Goal: Task Accomplishment & Management: Use online tool/utility

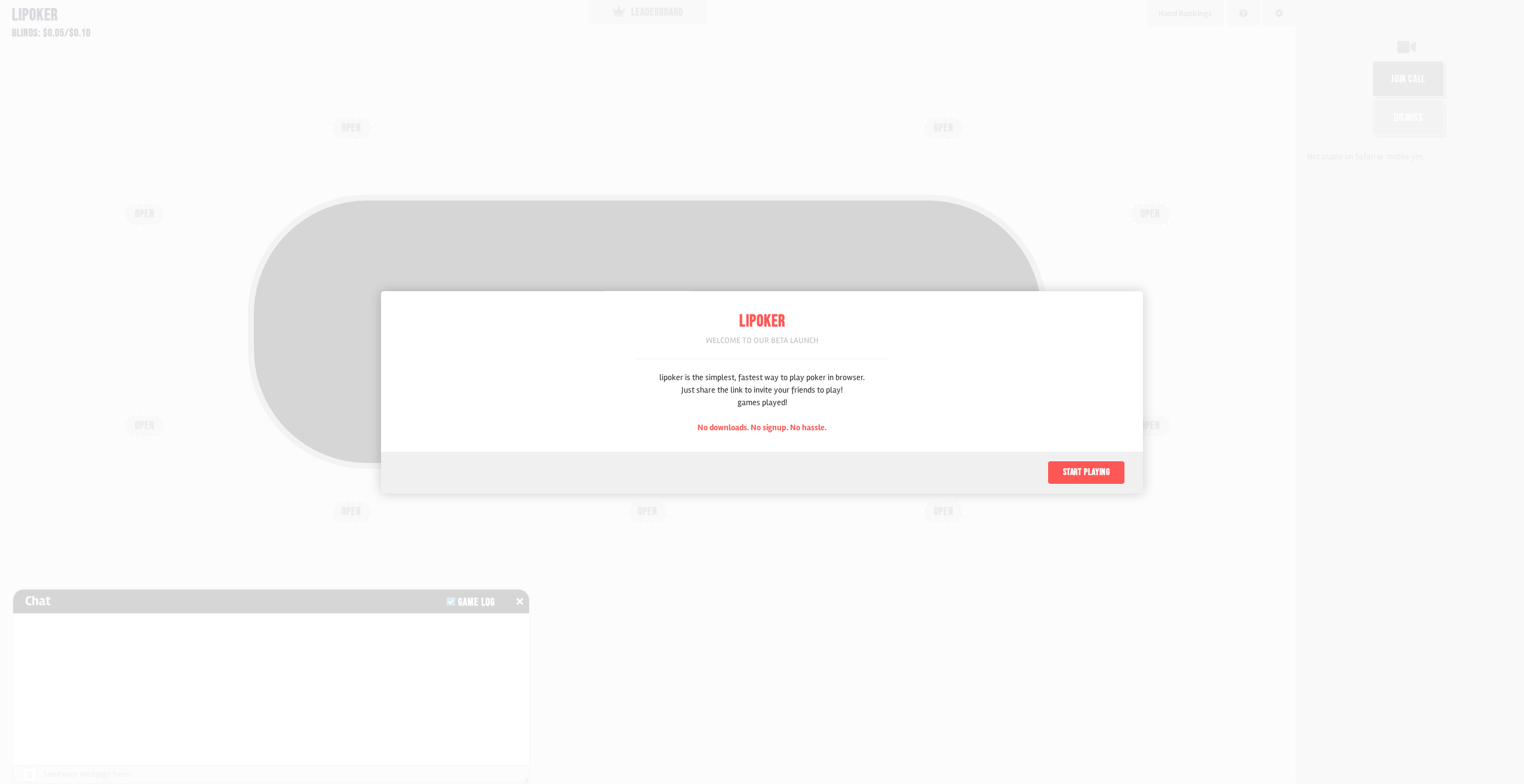
scroll to position [59, 0]
click at [1079, 478] on button "Start playing" at bounding box center [1086, 472] width 78 height 24
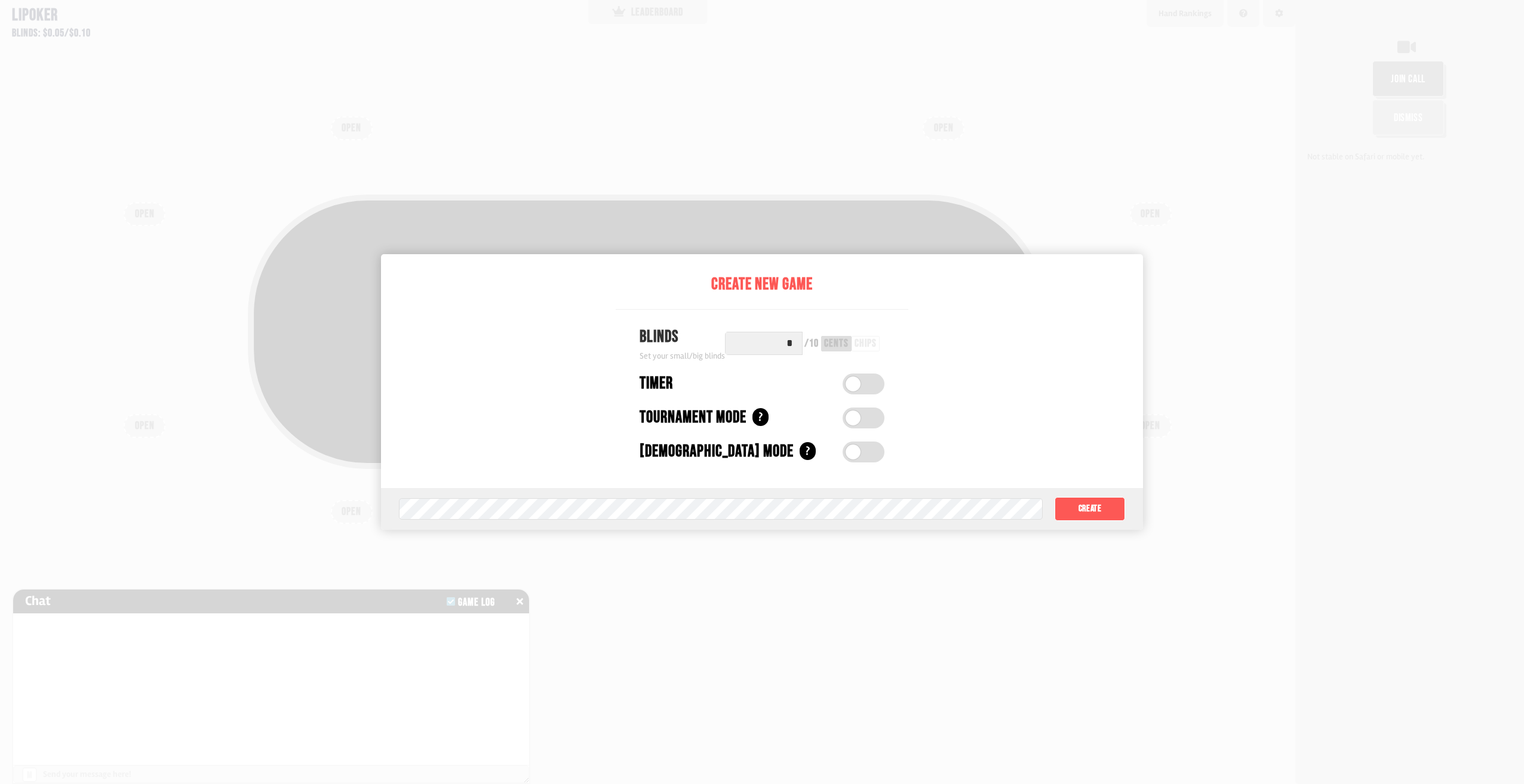
click at [863, 384] on label at bounding box center [864, 384] width 42 height 21
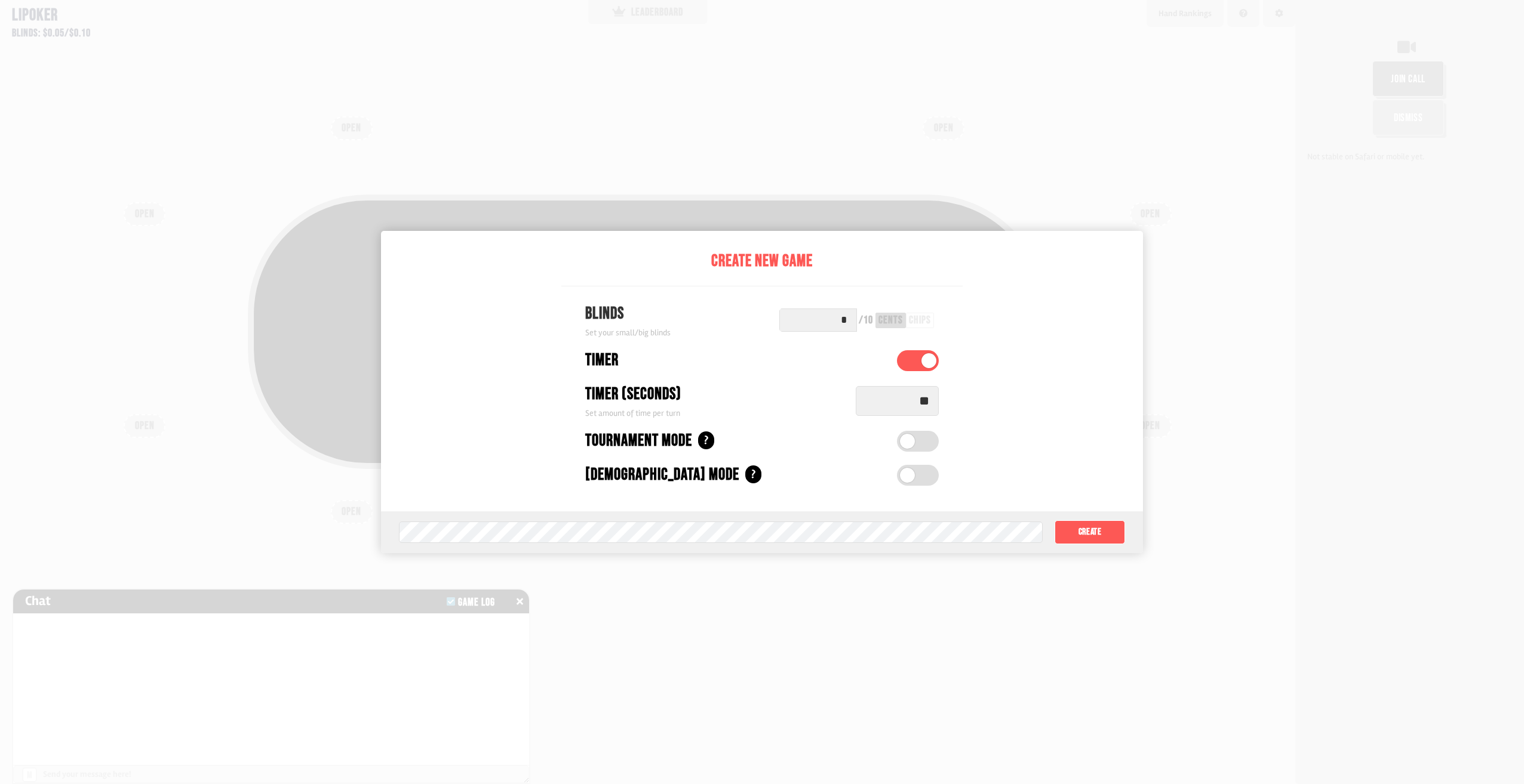
click at [939, 396] on input "**" at bounding box center [897, 401] width 83 height 30
click at [915, 444] on span at bounding box center [907, 441] width 15 height 15
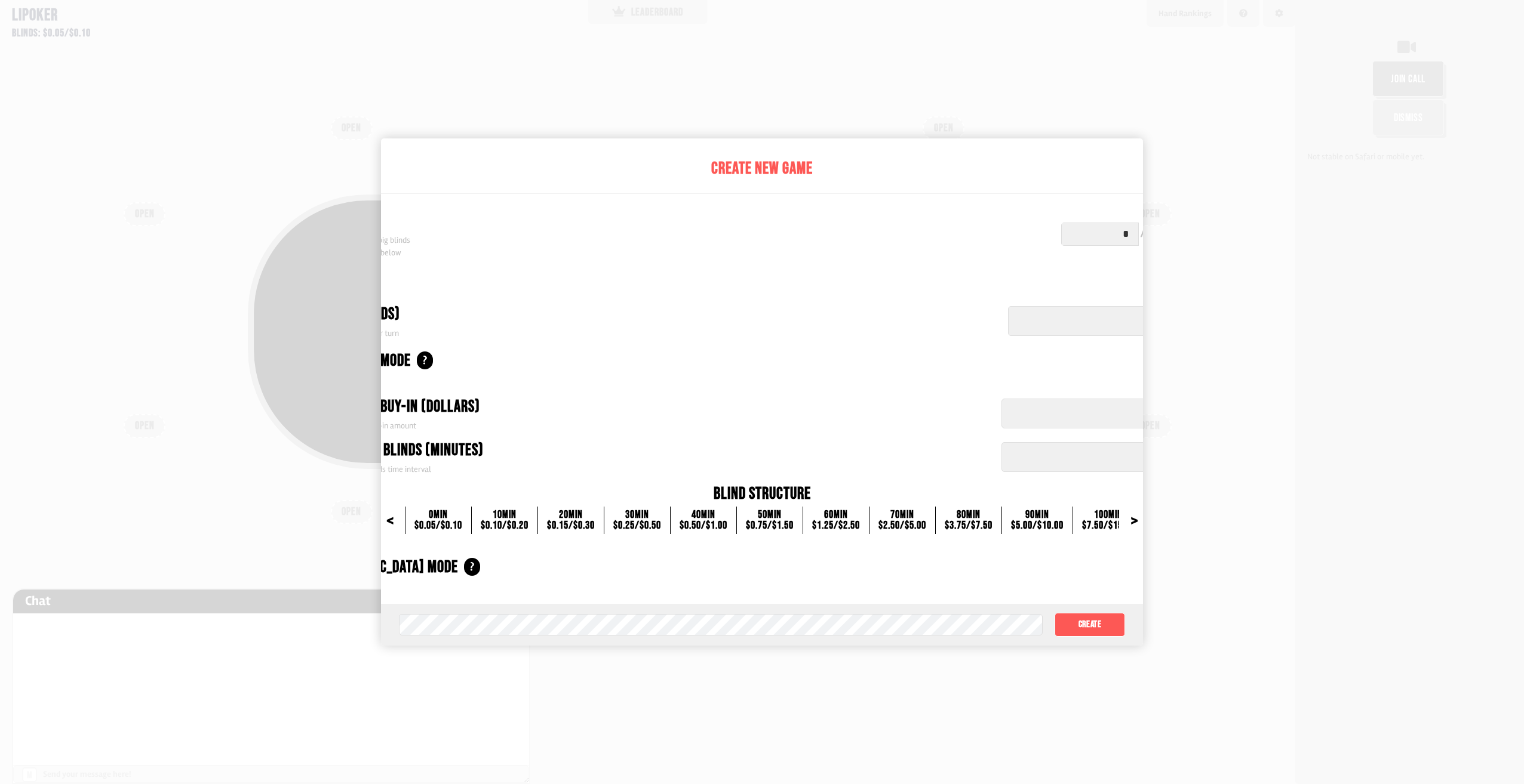
click at [381, 264] on div "Create New Game Blinds Set your initial small/big blinds Blind structure shown …" at bounding box center [762, 371] width 964 height 466
drag, startPoint x: 697, startPoint y: 149, endPoint x: 771, endPoint y: 161, distance: 75.0
click at [771, 161] on div "Create New Game Blinds Set your initial small/big blinds Blind structure shown …" at bounding box center [762, 371] width 964 height 466
drag, startPoint x: 771, startPoint y: 161, endPoint x: 782, endPoint y: 170, distance: 14.2
click at [782, 170] on div "Create New Game" at bounding box center [762, 169] width 964 height 25
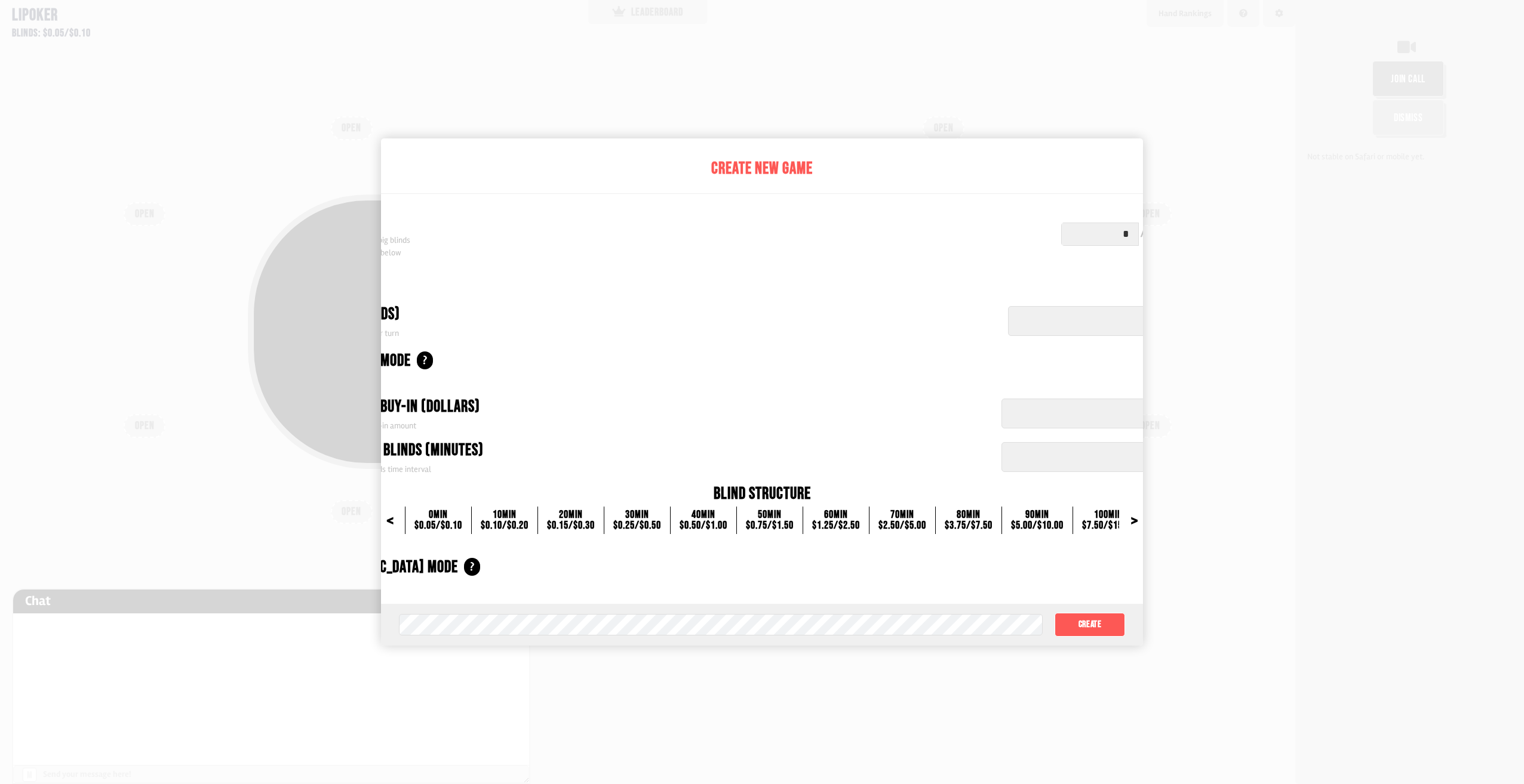
drag, startPoint x: 939, startPoint y: 195, endPoint x: 936, endPoint y: 190, distance: 5.8
click at [937, 190] on div "Create New Game Blinds Set your initial small/big blinds Blind structure shown …" at bounding box center [762, 371] width 964 height 466
click at [700, 525] on div "$0.50 / $1.00" at bounding box center [703, 525] width 48 height 11
click at [700, 510] on div "40 min" at bounding box center [703, 515] width 48 height 11
drag, startPoint x: 1012, startPoint y: 584, endPoint x: 1026, endPoint y: 593, distance: 16.6
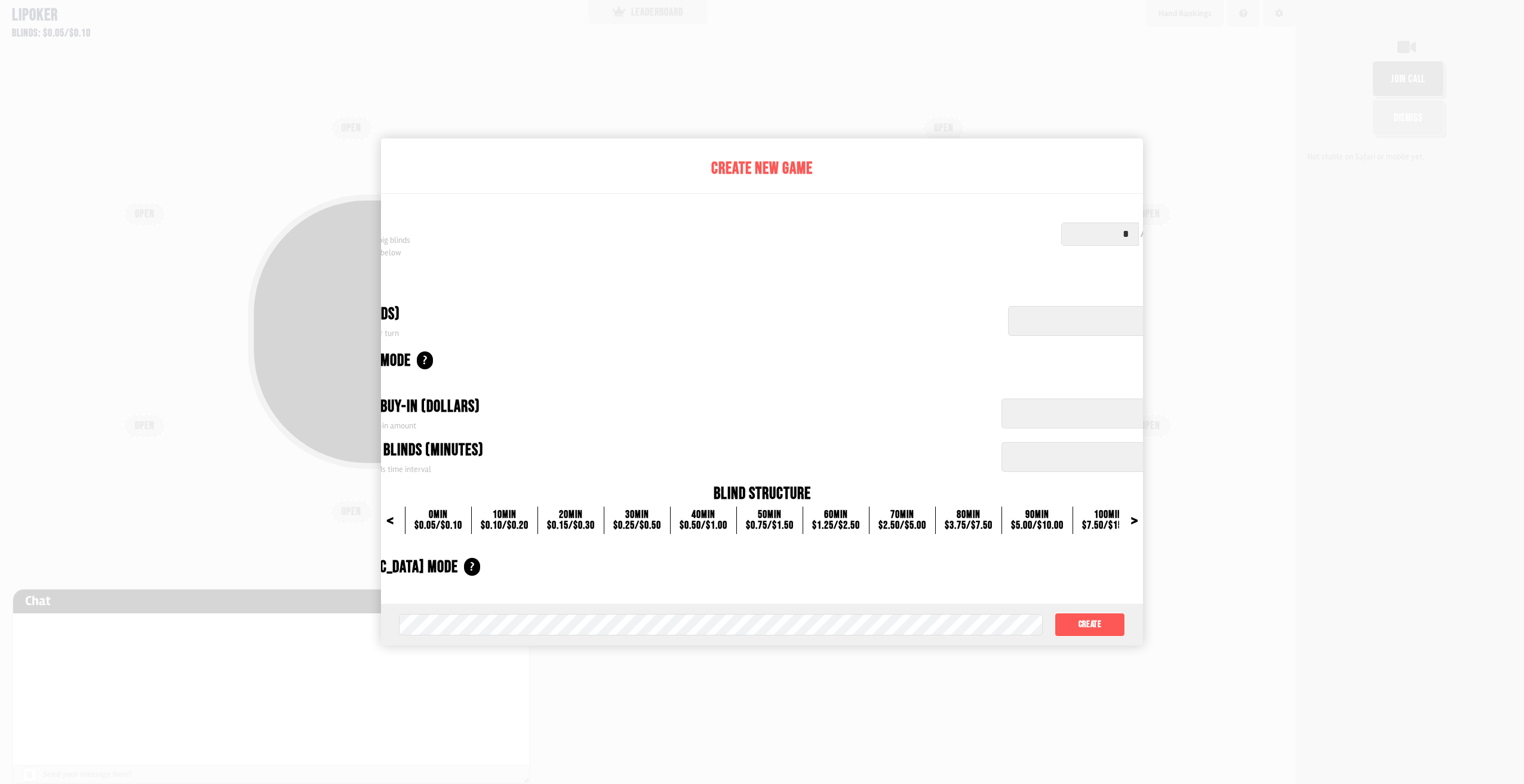
click at [1012, 584] on div "Create New Game Blinds Set your initial small/big blinds Blind structure shown …" at bounding box center [762, 371] width 964 height 466
click at [1092, 317] on input "**" at bounding box center [1114, 321] width 212 height 30
click at [1042, 153] on div "Create New Game Blinds Set your initial small/big blinds Blind structure shown …" at bounding box center [762, 371] width 964 height 466
click at [1103, 625] on button "Create" at bounding box center [1090, 625] width 70 height 24
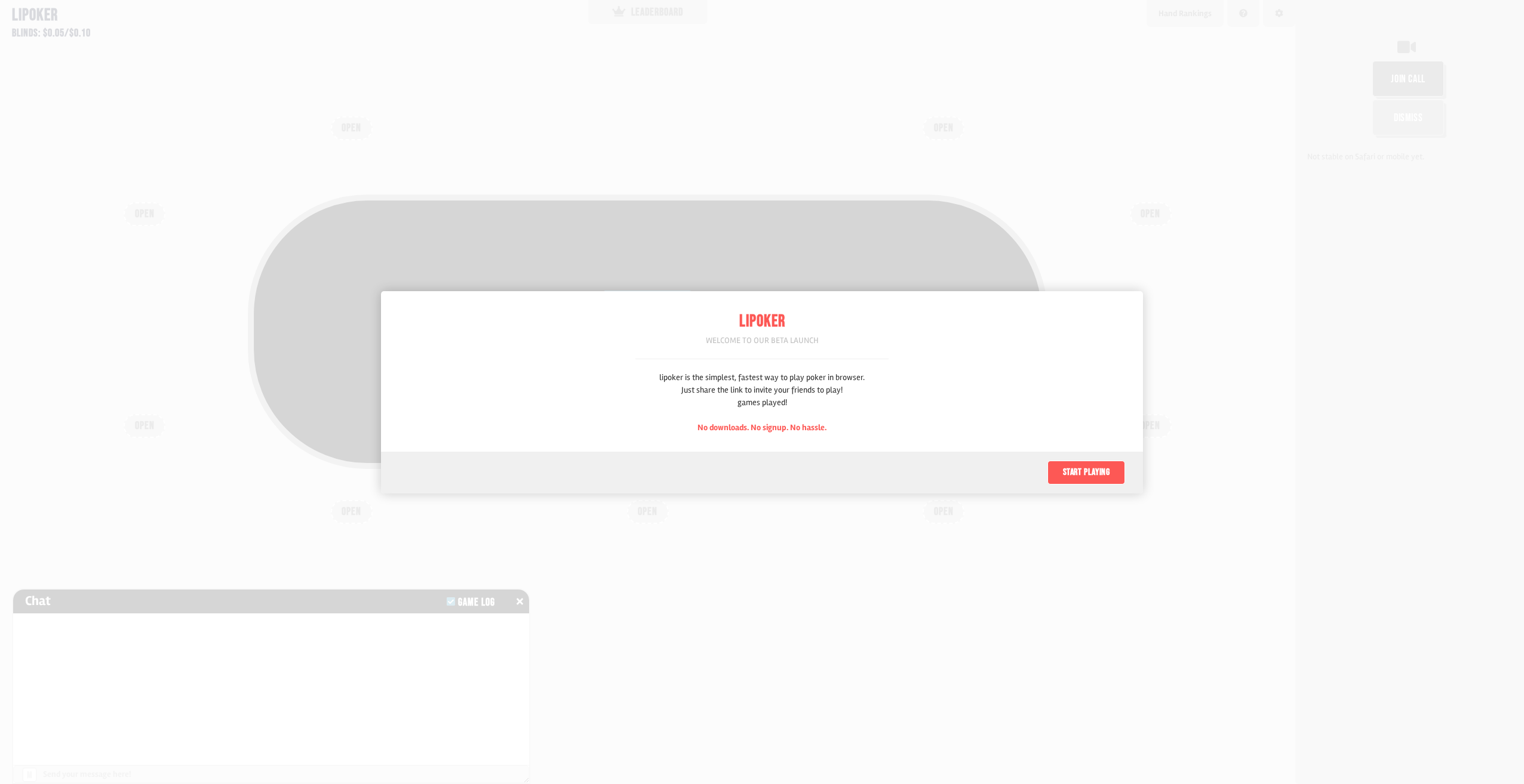
scroll to position [59, 0]
click at [1072, 469] on button "Start playing" at bounding box center [1086, 472] width 78 height 24
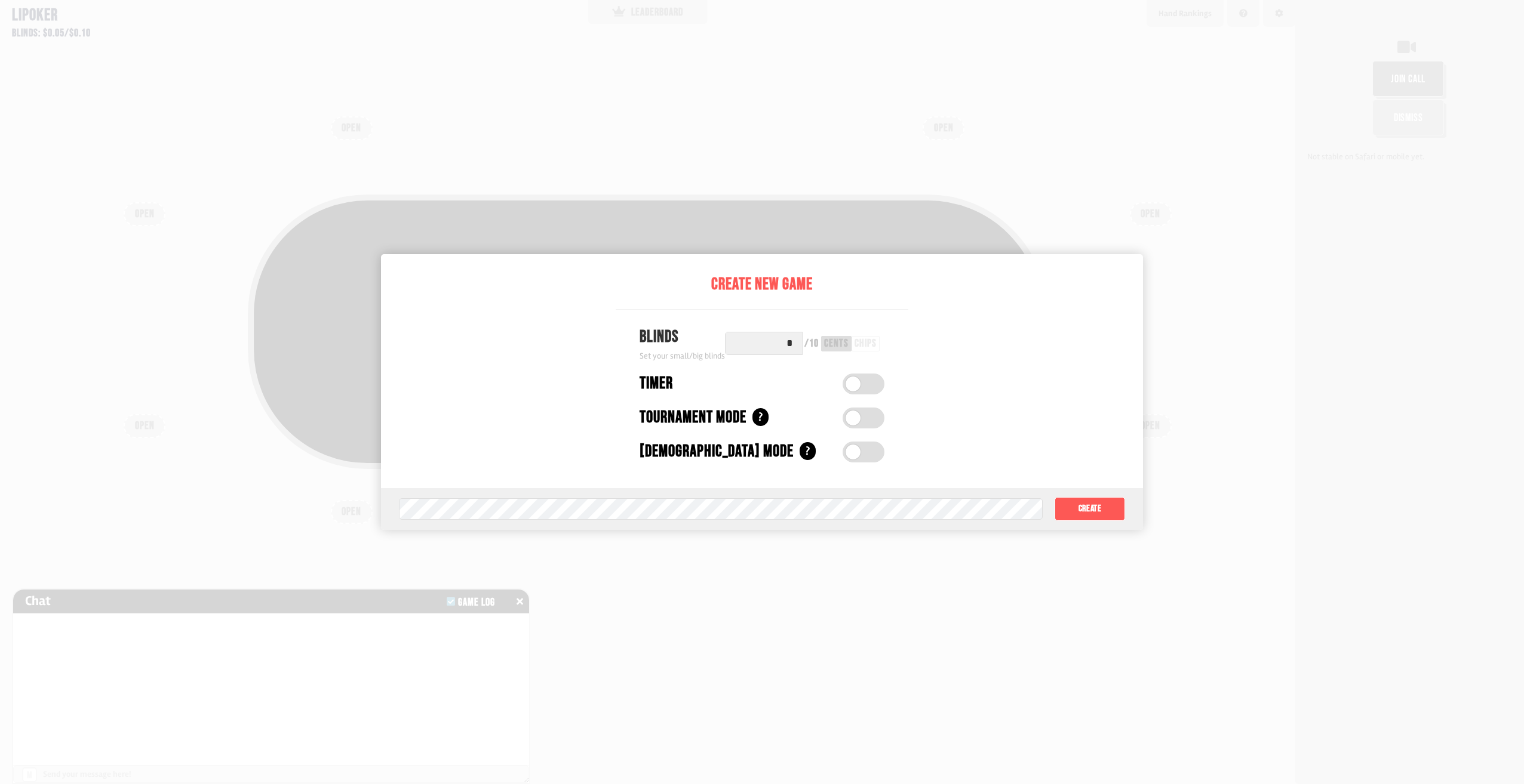
click at [863, 384] on label at bounding box center [864, 384] width 42 height 21
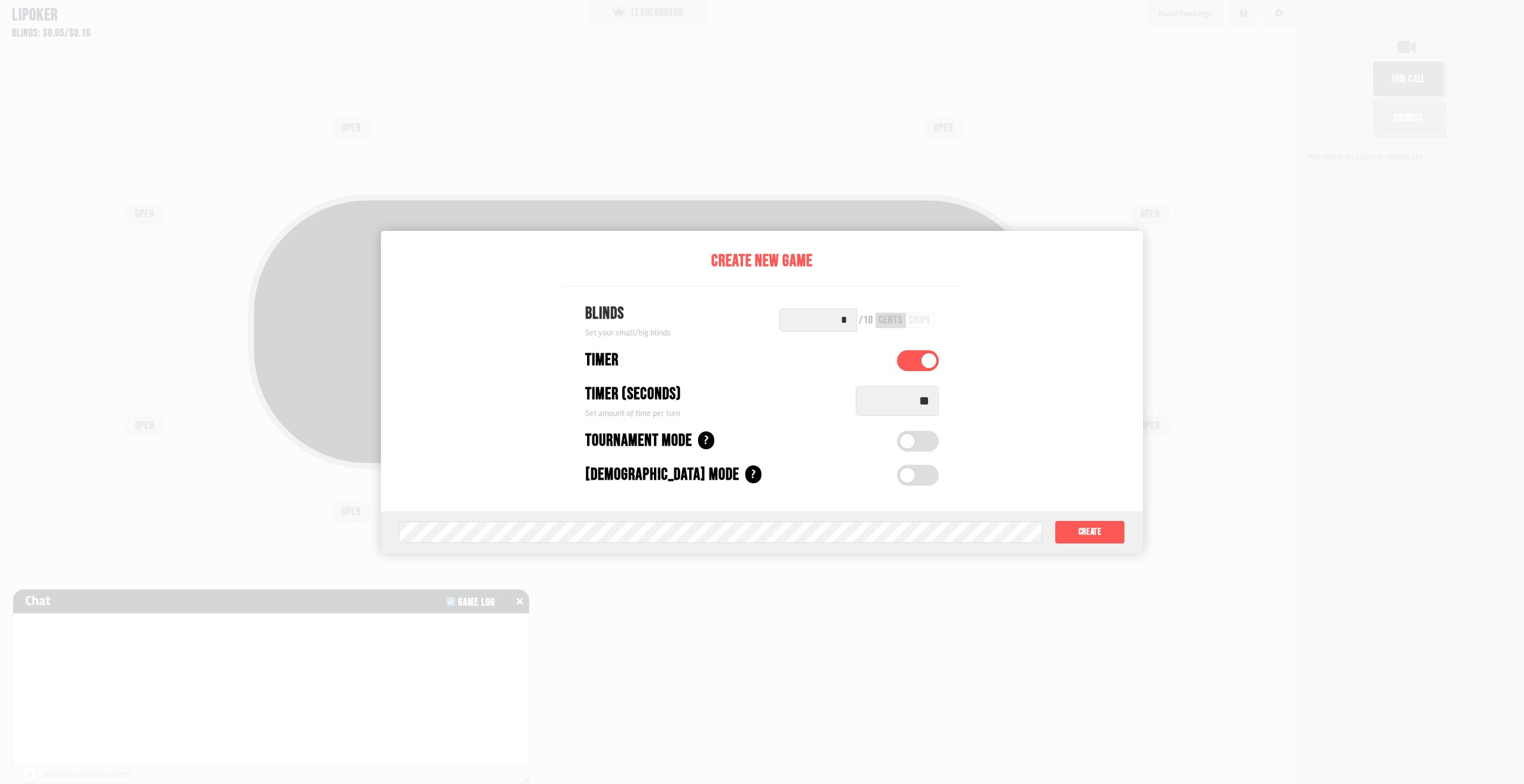
drag, startPoint x: 935, startPoint y: 401, endPoint x: 911, endPoint y: 405, distance: 24.3
click at [911, 405] on input "**" at bounding box center [897, 401] width 83 height 30
type input "**"
click at [915, 443] on span at bounding box center [907, 441] width 15 height 15
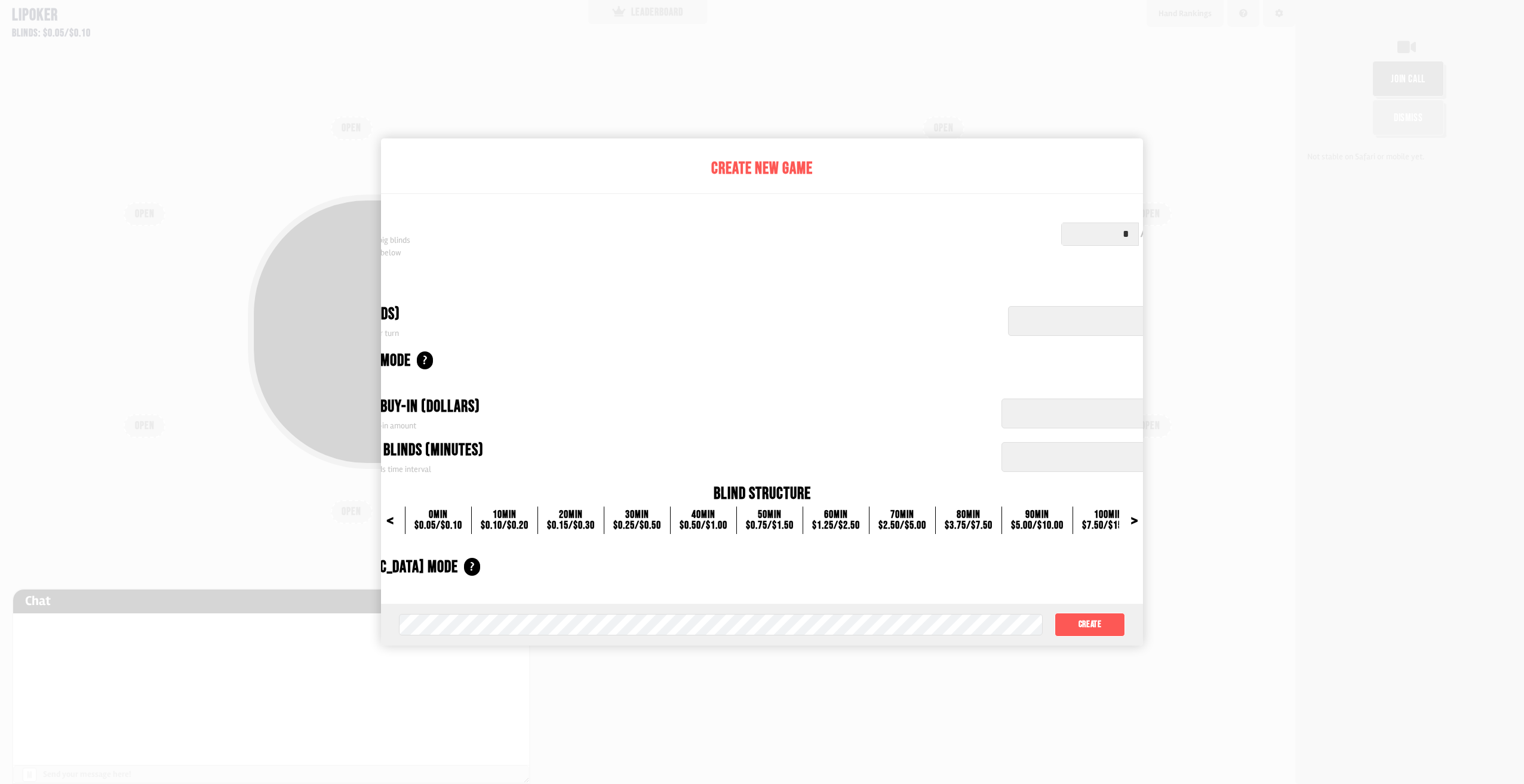
click at [1143, 521] on div ">" at bounding box center [1134, 520] width 30 height 12
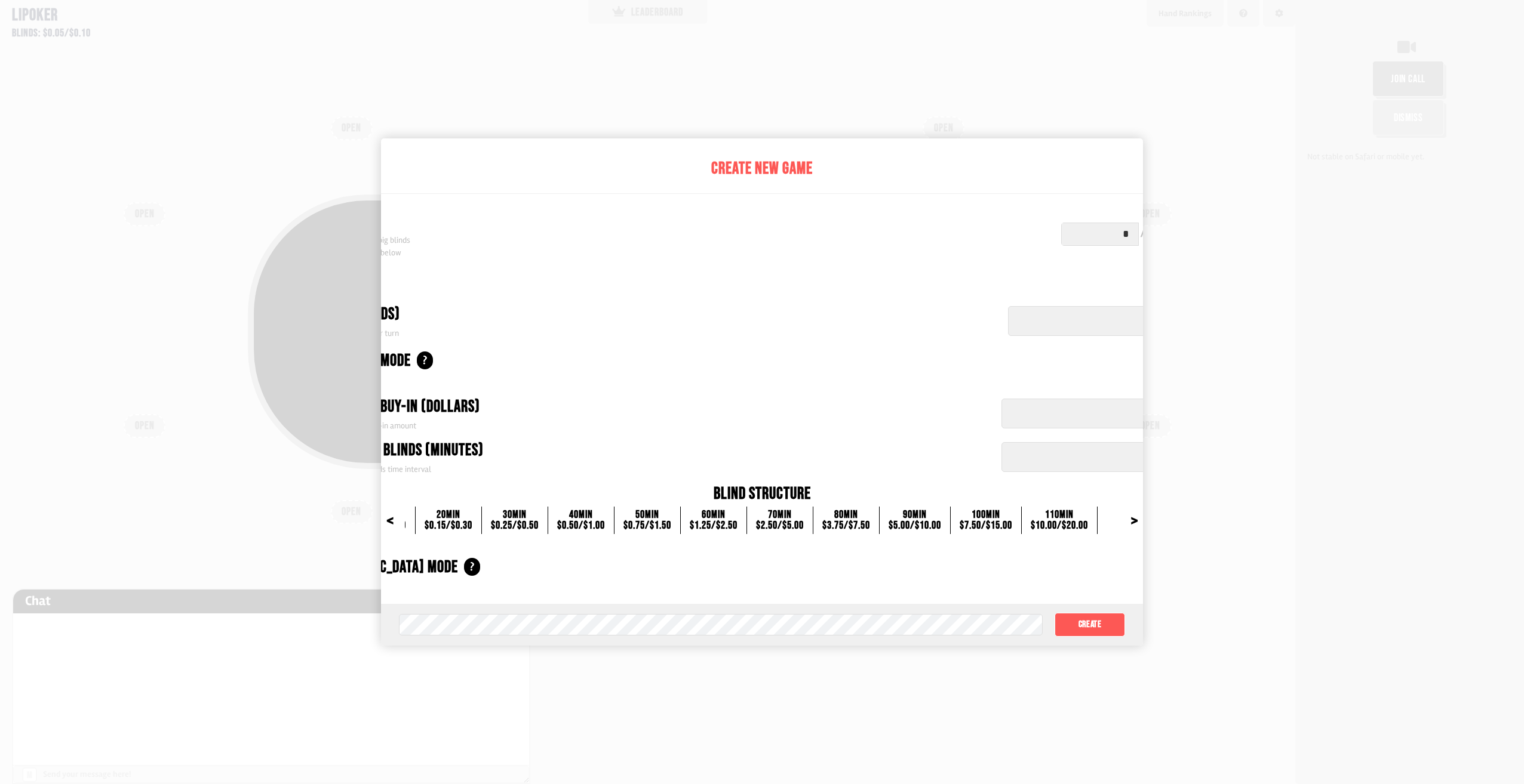
click at [1134, 520] on div ">" at bounding box center [1134, 520] width 30 height 12
click at [386, 517] on div "<" at bounding box center [389, 520] width 30 height 12
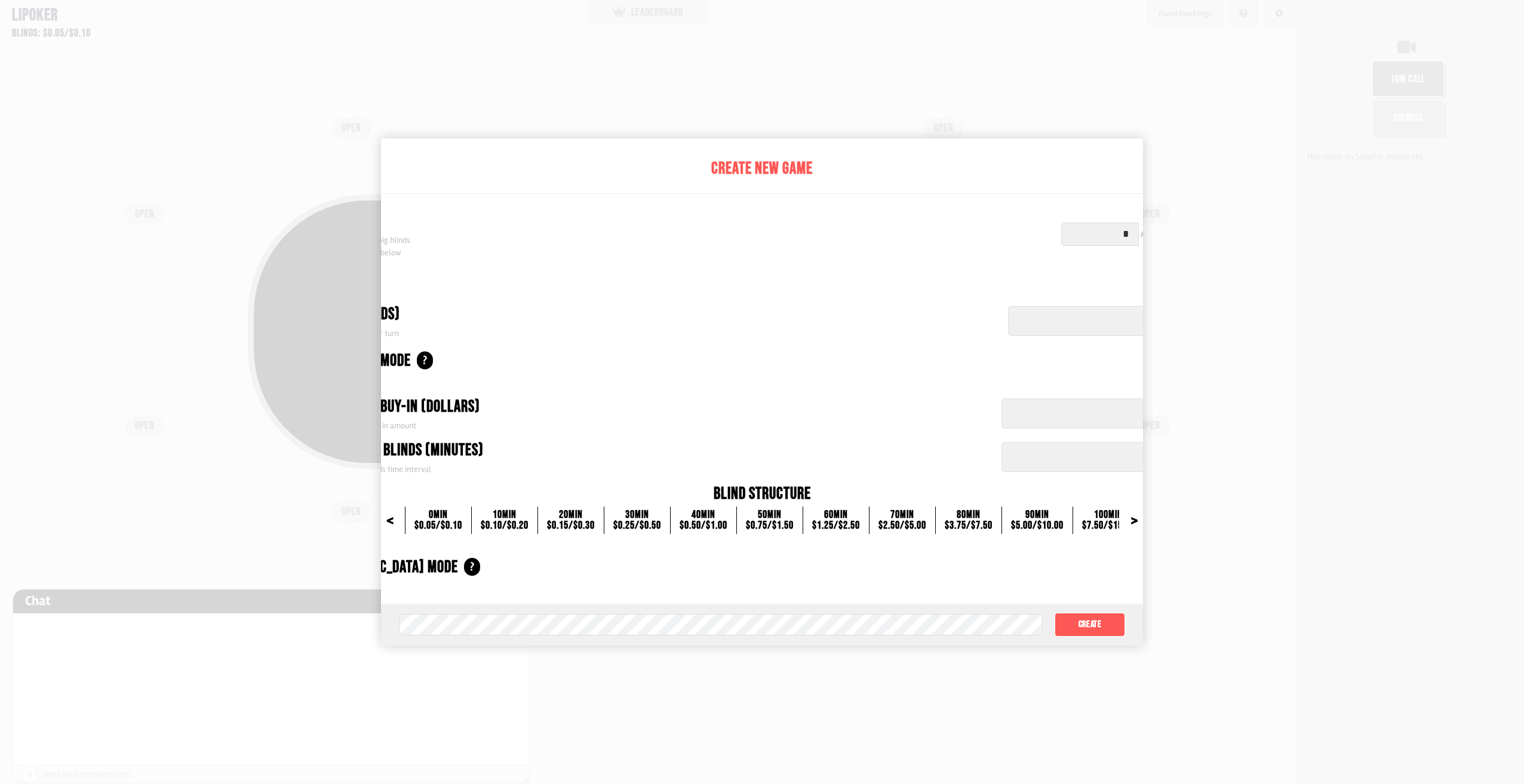
click at [386, 517] on div "<" at bounding box center [389, 520] width 30 height 12
click at [1090, 625] on button "Create" at bounding box center [1090, 625] width 70 height 24
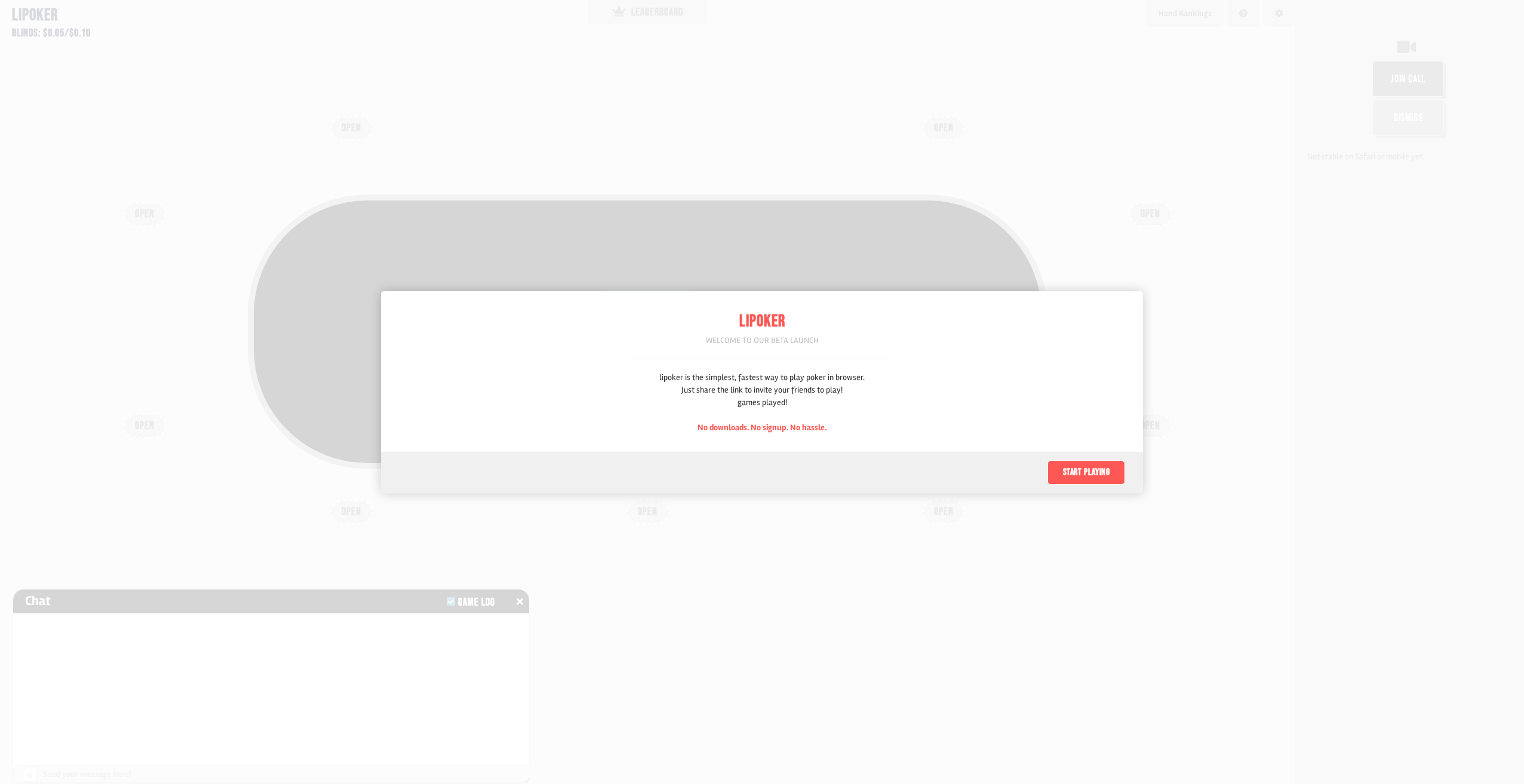
scroll to position [59, 0]
click at [1057, 458] on div "Start playing" at bounding box center [762, 473] width 762 height 42
click at [1069, 481] on button "Start playing" at bounding box center [1086, 472] width 78 height 24
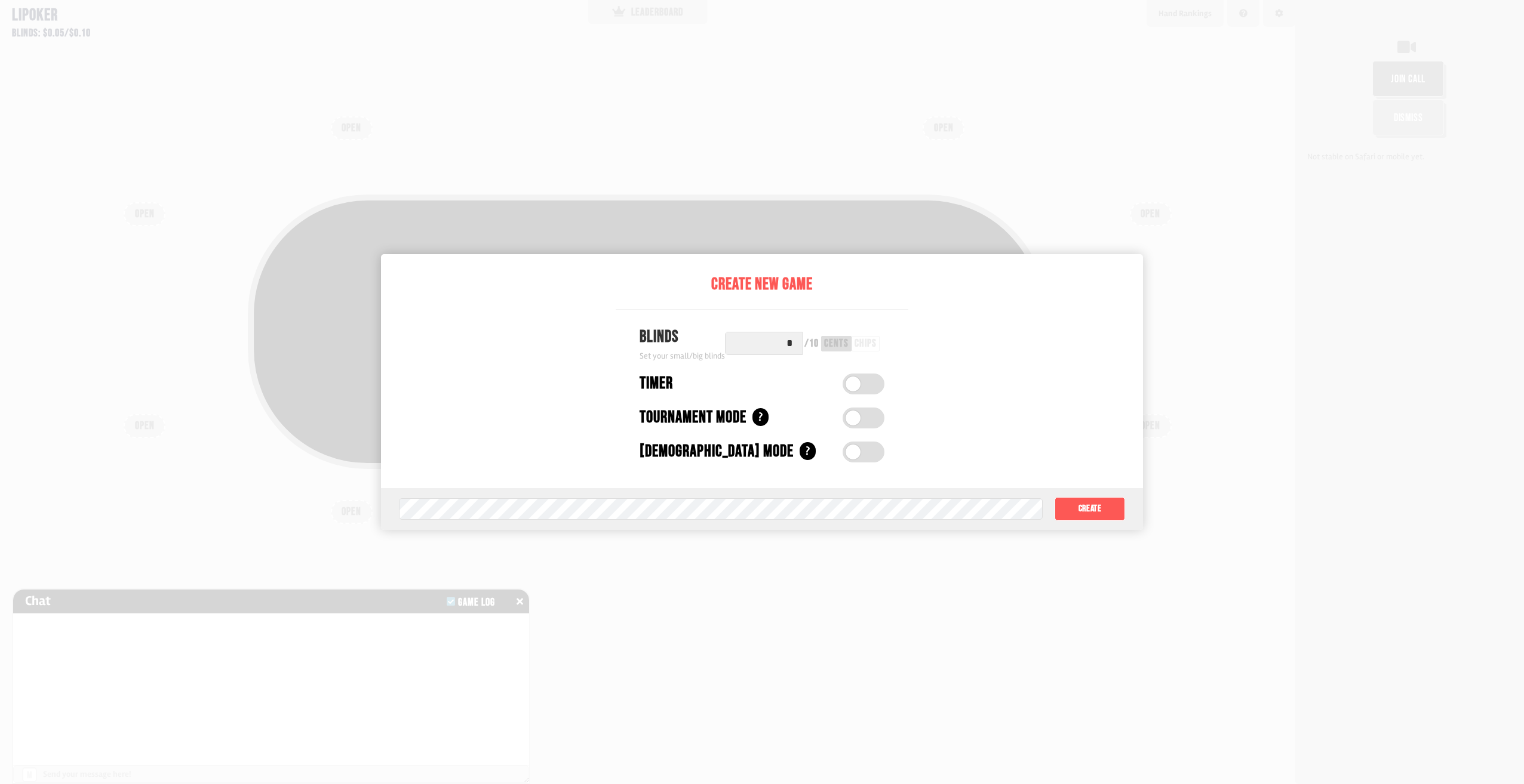
click at [848, 419] on span at bounding box center [853, 418] width 15 height 15
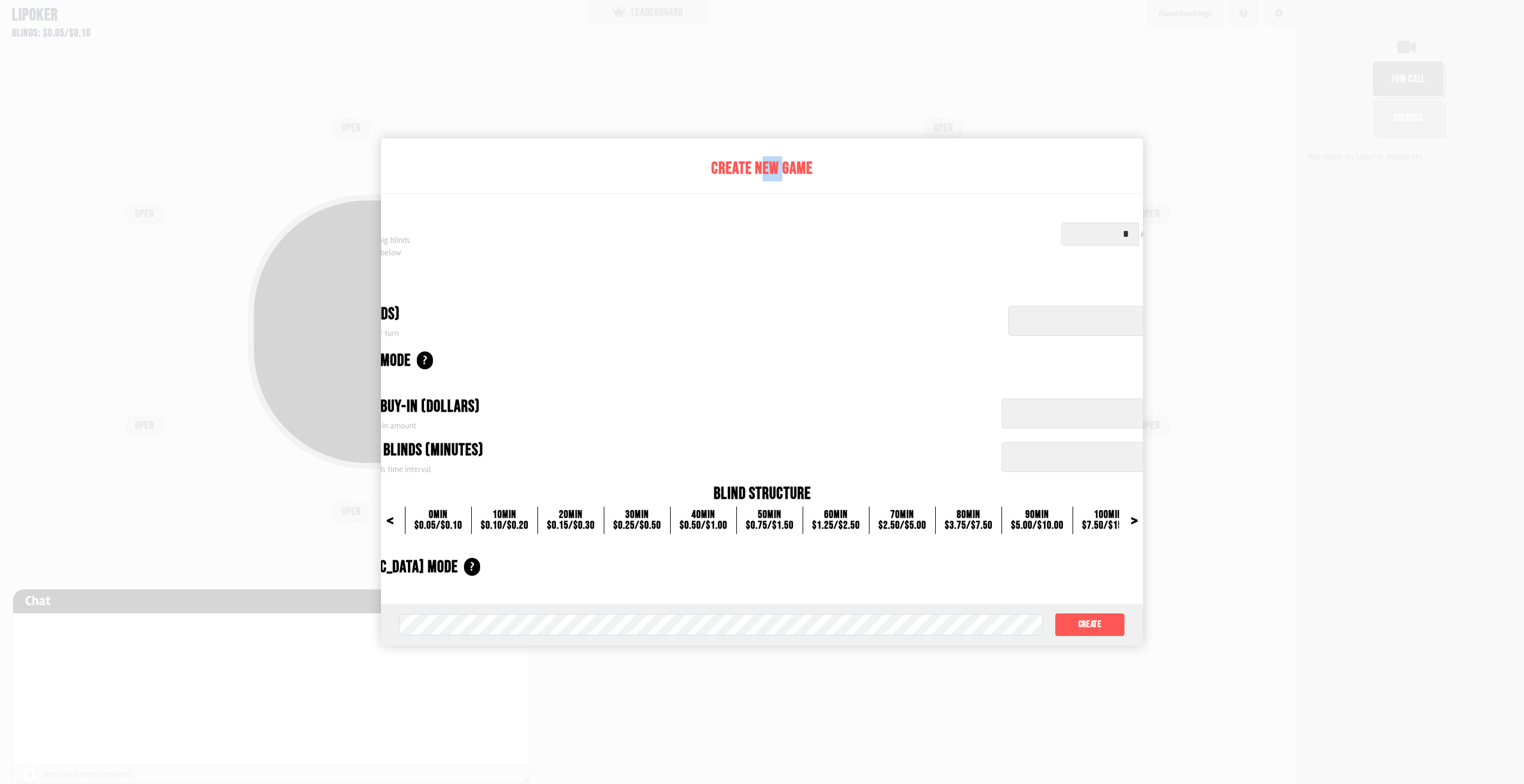
drag, startPoint x: 781, startPoint y: 154, endPoint x: 760, endPoint y: 153, distance: 21.0
click at [761, 153] on div "Create New Game Blinds Set your initial small/big blinds Blind structure shown …" at bounding box center [762, 371] width 964 height 466
drag, startPoint x: 760, startPoint y: 153, endPoint x: 697, endPoint y: 149, distance: 63.1
click at [697, 149] on div "Create New Game Blinds Set your initial small/big blinds Blind structure shown …" at bounding box center [762, 371] width 964 height 466
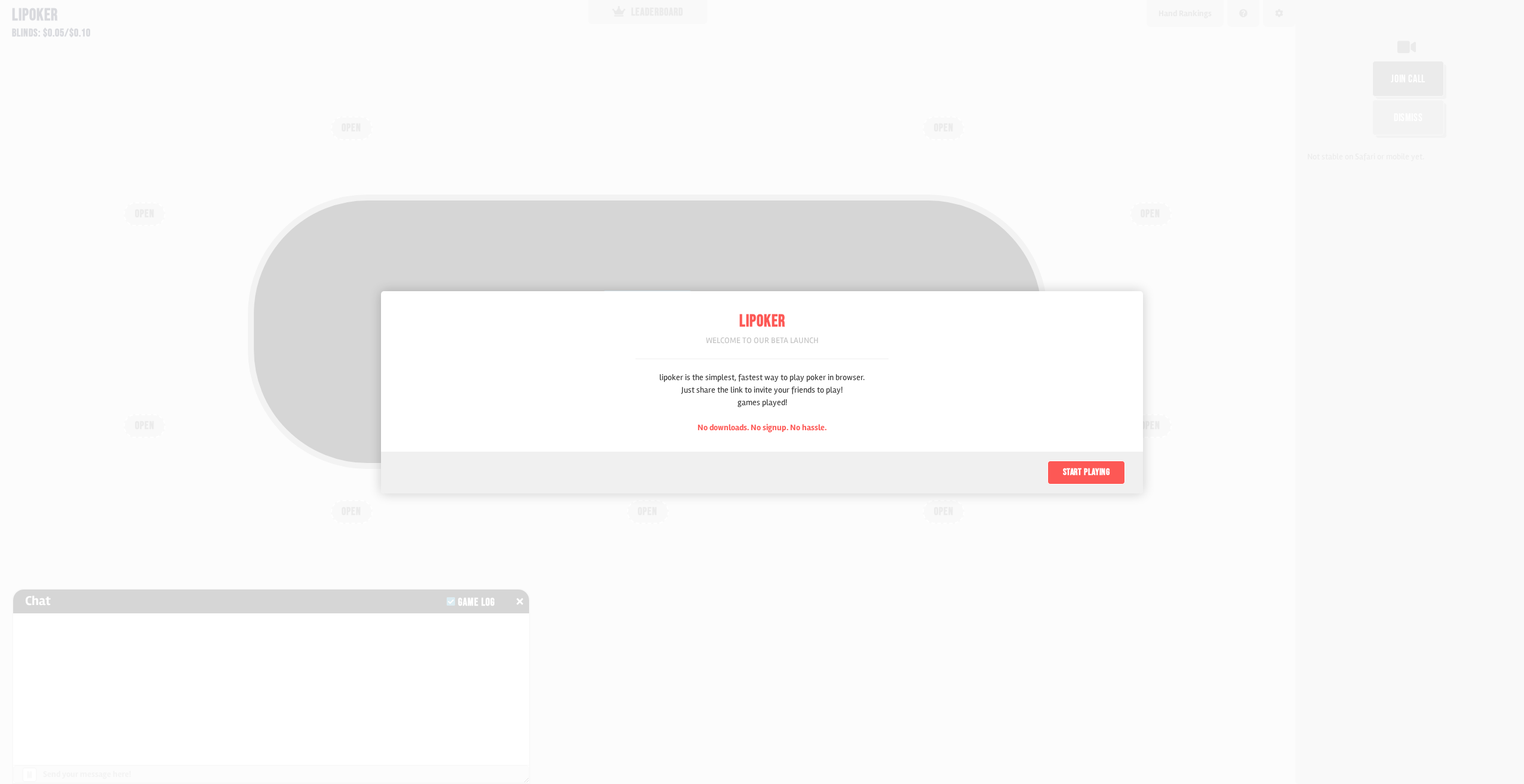
scroll to position [59, 0]
click at [1083, 476] on button "Start playing" at bounding box center [1086, 472] width 78 height 24
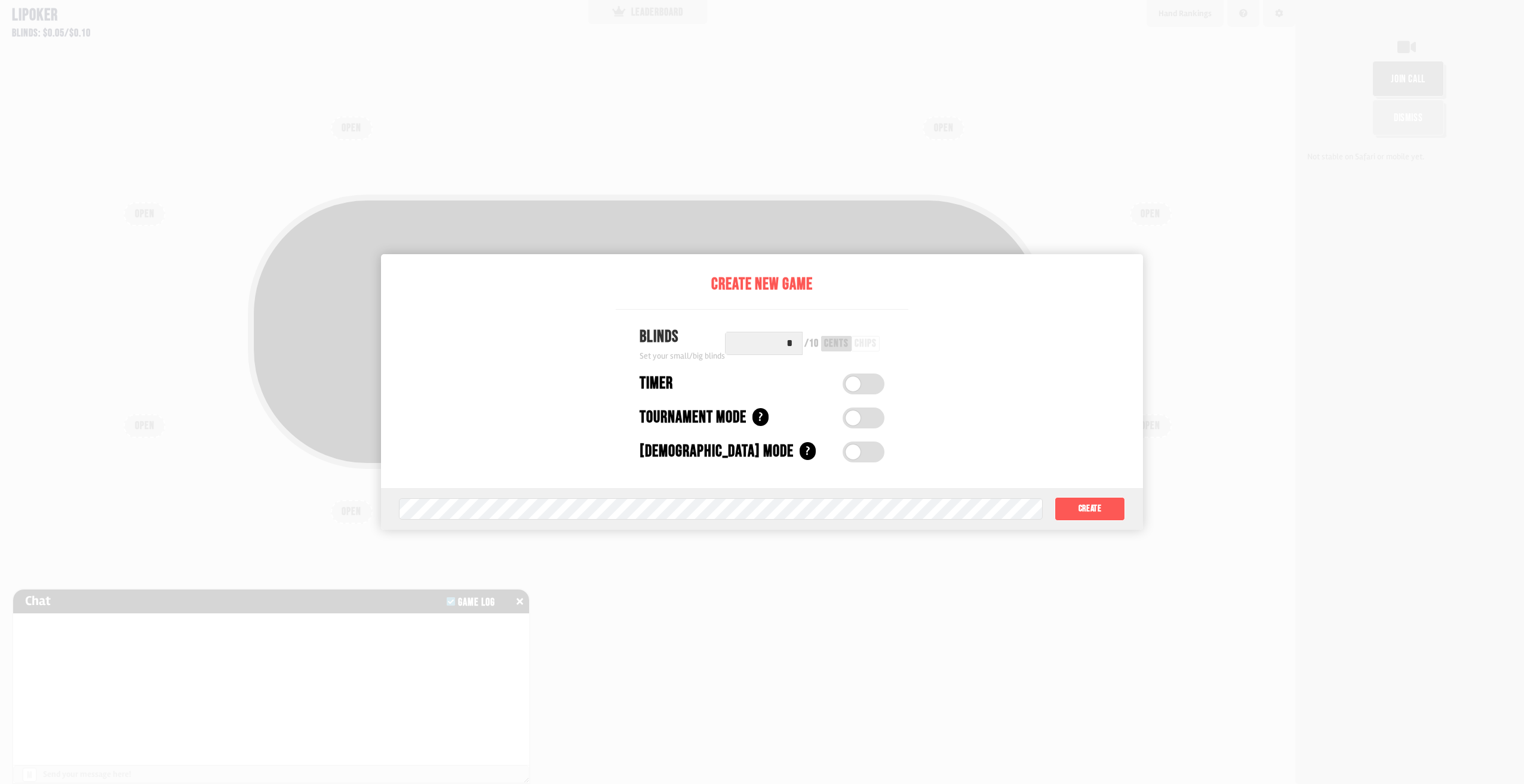
click at [867, 383] on label at bounding box center [864, 384] width 42 height 21
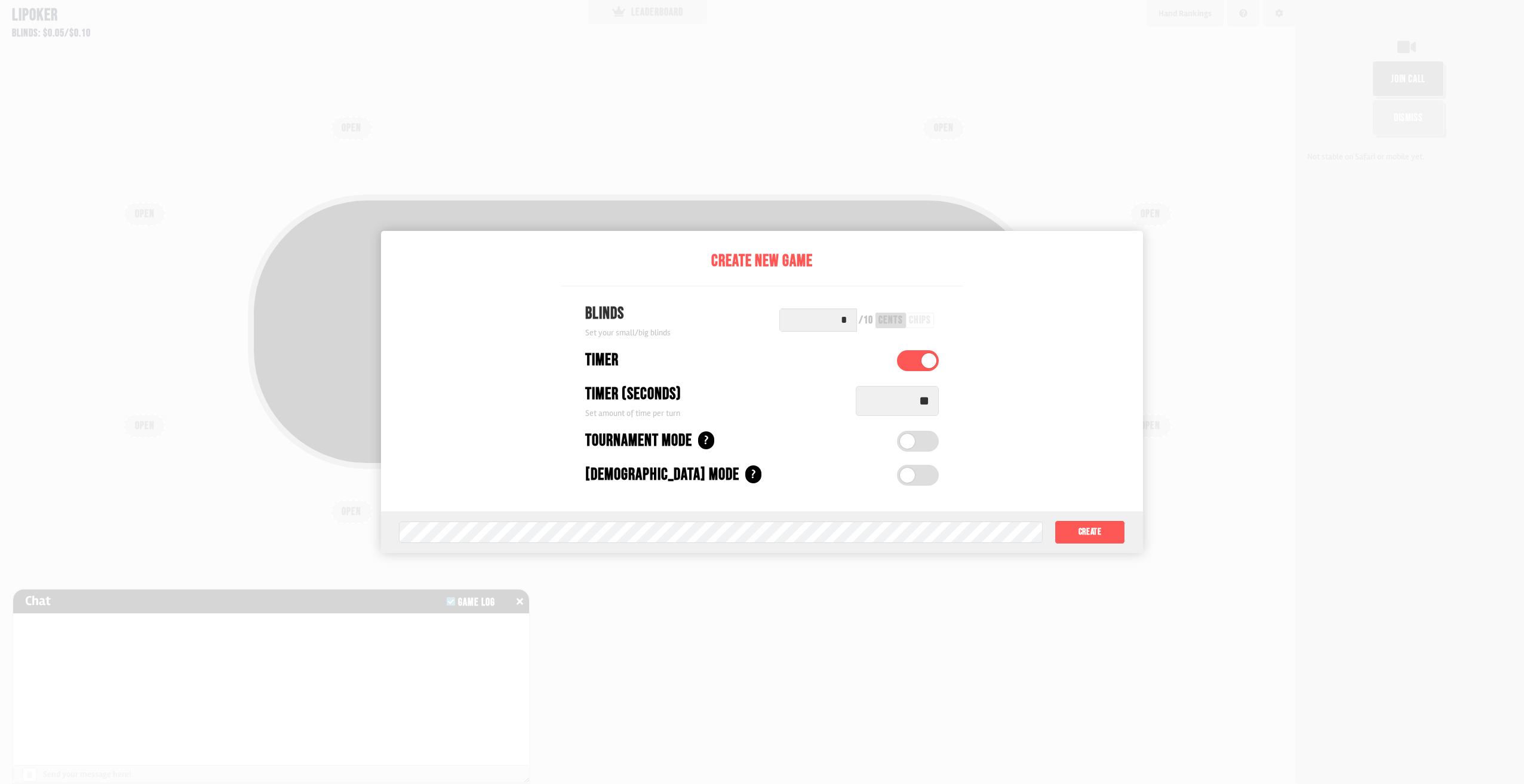
drag, startPoint x: 927, startPoint y: 408, endPoint x: 893, endPoint y: 414, distance: 34.5
click at [893, 414] on input "**" at bounding box center [897, 401] width 83 height 30
type input "**"
click at [939, 446] on label at bounding box center [918, 441] width 42 height 21
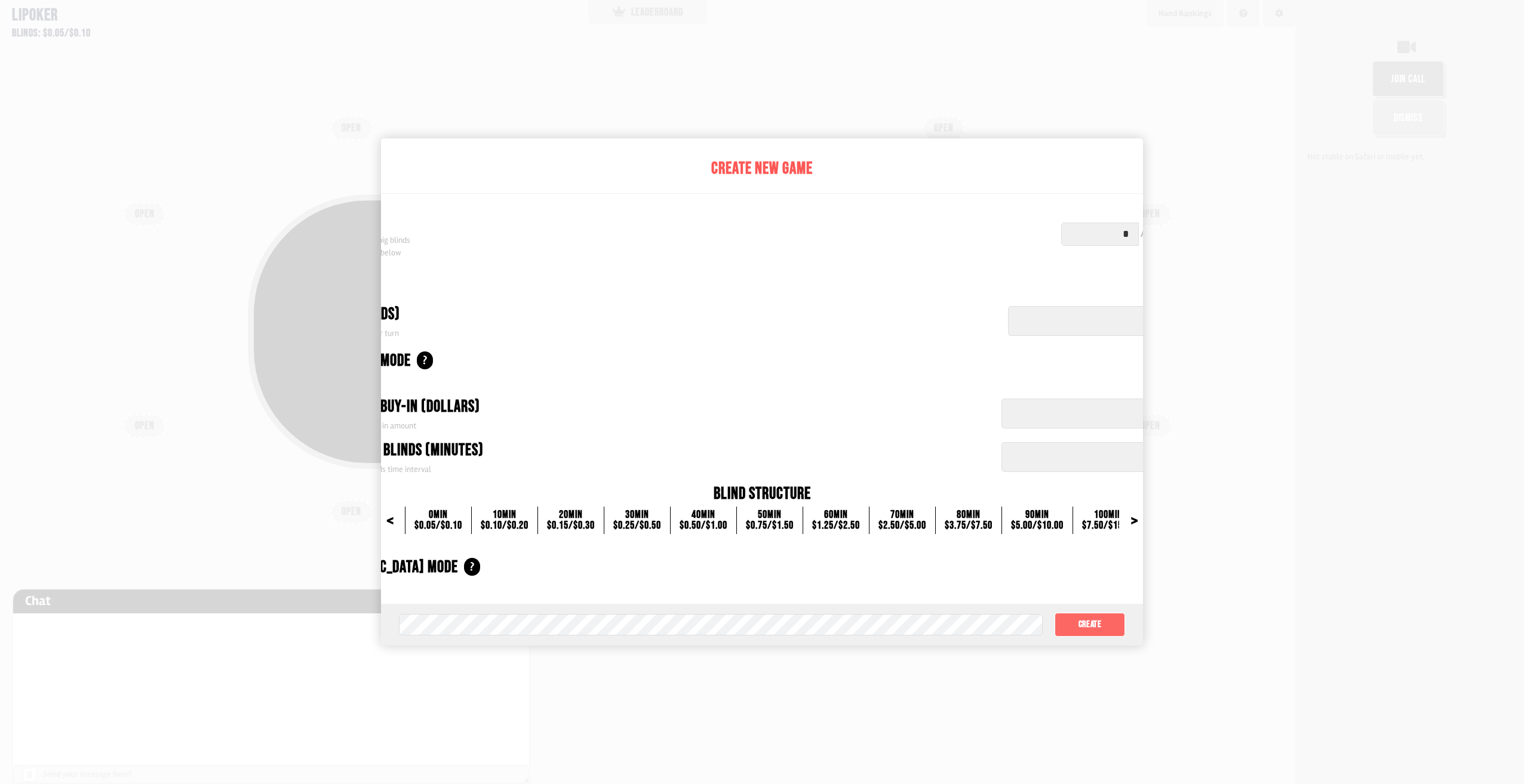
click at [1071, 618] on button "Create" at bounding box center [1090, 625] width 70 height 24
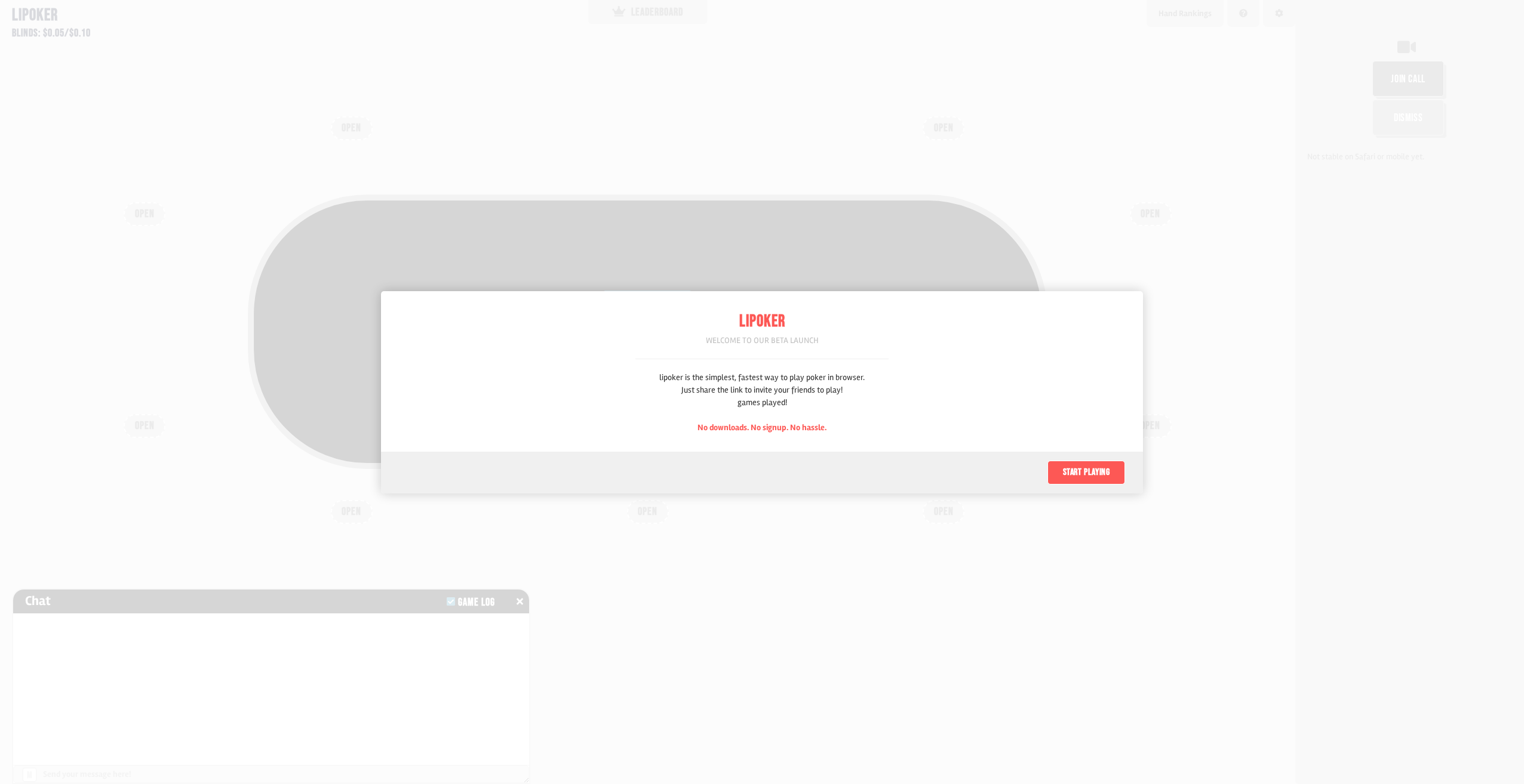
scroll to position [59, 0]
click at [501, 156] on div at bounding box center [762, 392] width 1524 height 784
click at [1092, 474] on button "Start playing" at bounding box center [1086, 472] width 78 height 24
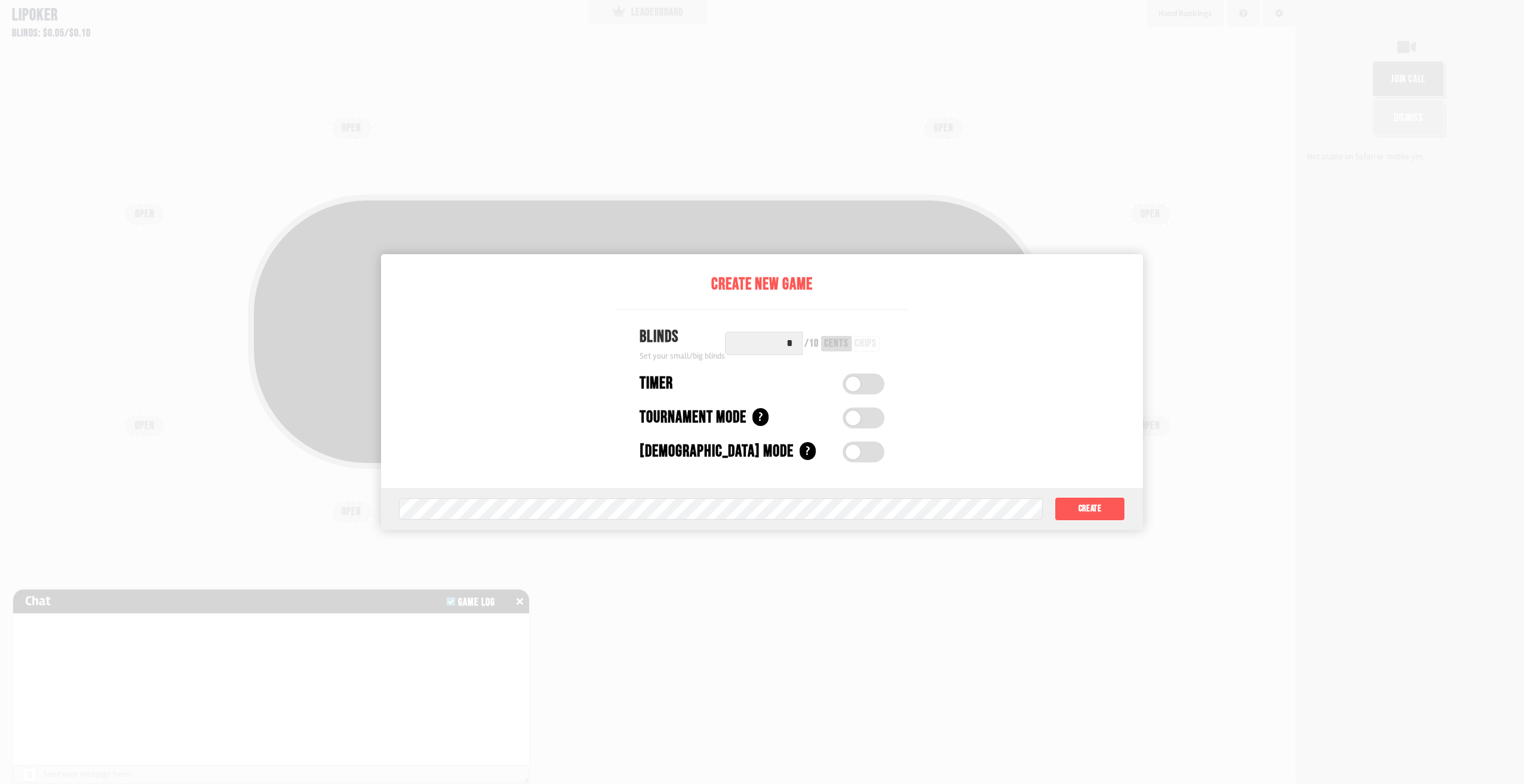
click at [761, 221] on div at bounding box center [762, 392] width 1524 height 784
click at [758, 210] on div at bounding box center [762, 392] width 1524 height 784
drag, startPoint x: 626, startPoint y: 164, endPoint x: 516, endPoint y: 243, distance: 135.4
click at [610, 164] on div at bounding box center [762, 392] width 1524 height 784
click at [347, 465] on div at bounding box center [762, 392] width 1524 height 784
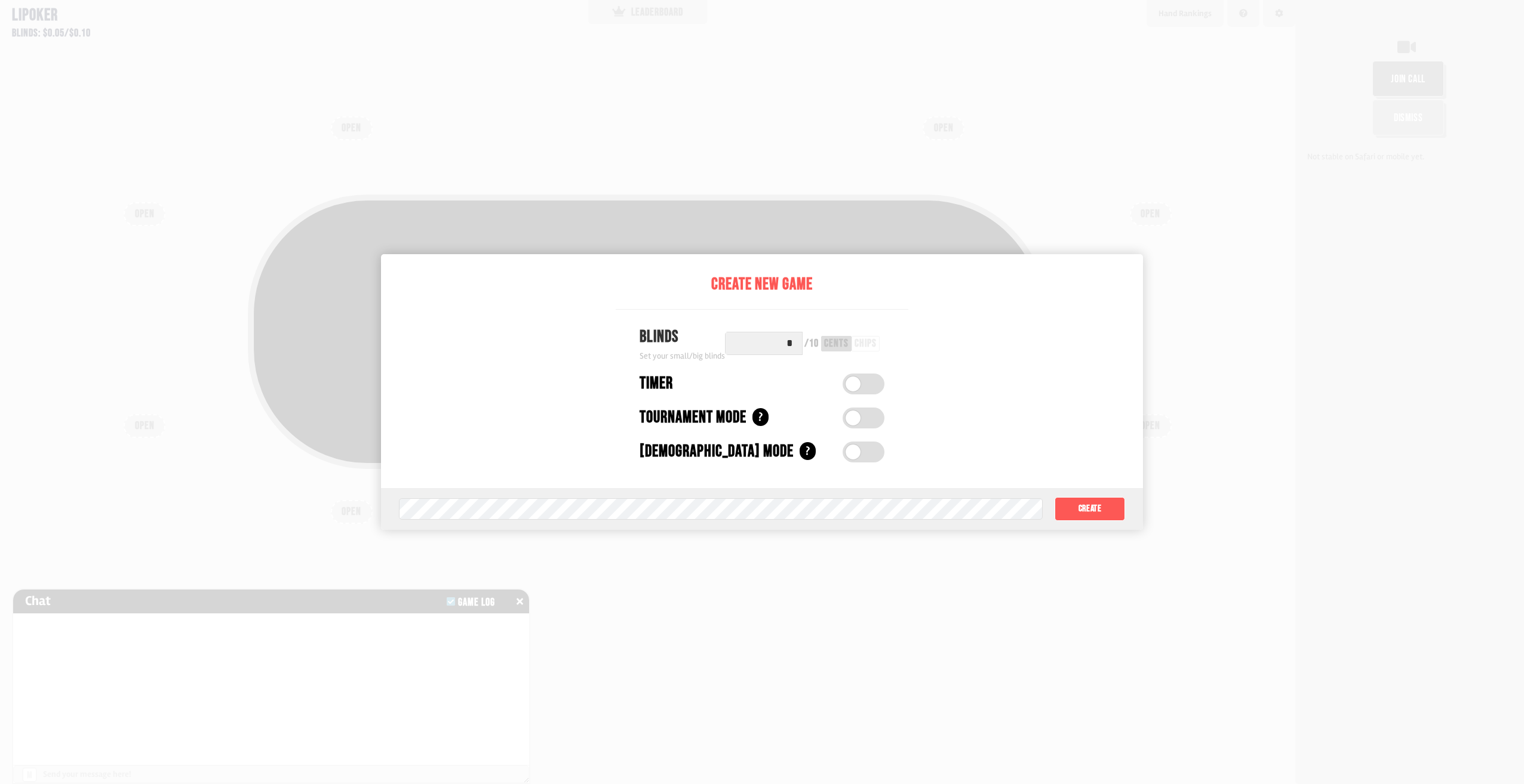
click at [861, 381] on label at bounding box center [864, 384] width 42 height 21
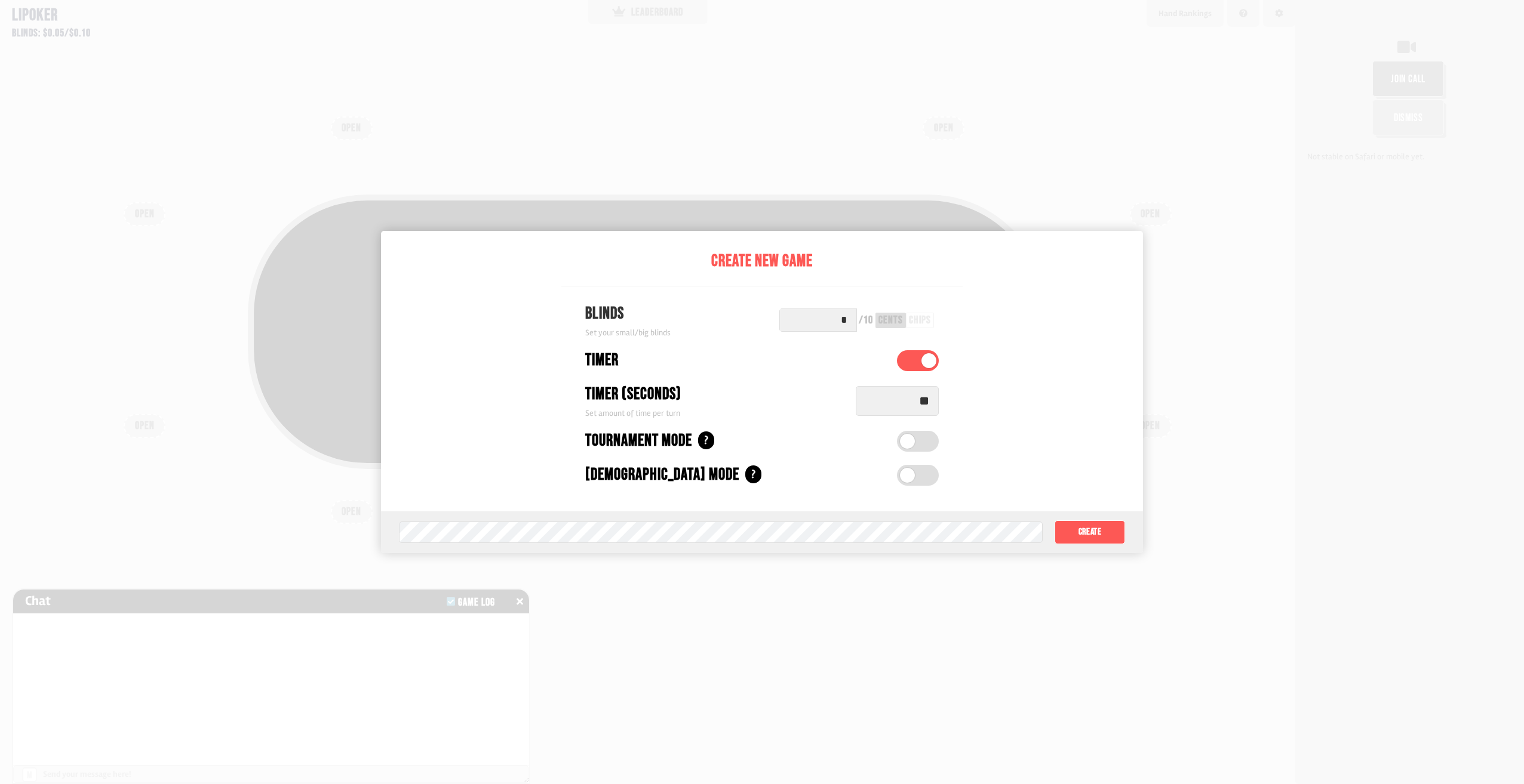
drag, startPoint x: 932, startPoint y: 406, endPoint x: 902, endPoint y: 406, distance: 30.0
click at [902, 406] on input "**" at bounding box center [897, 401] width 83 height 30
type input "**"
click at [931, 444] on label at bounding box center [918, 441] width 42 height 21
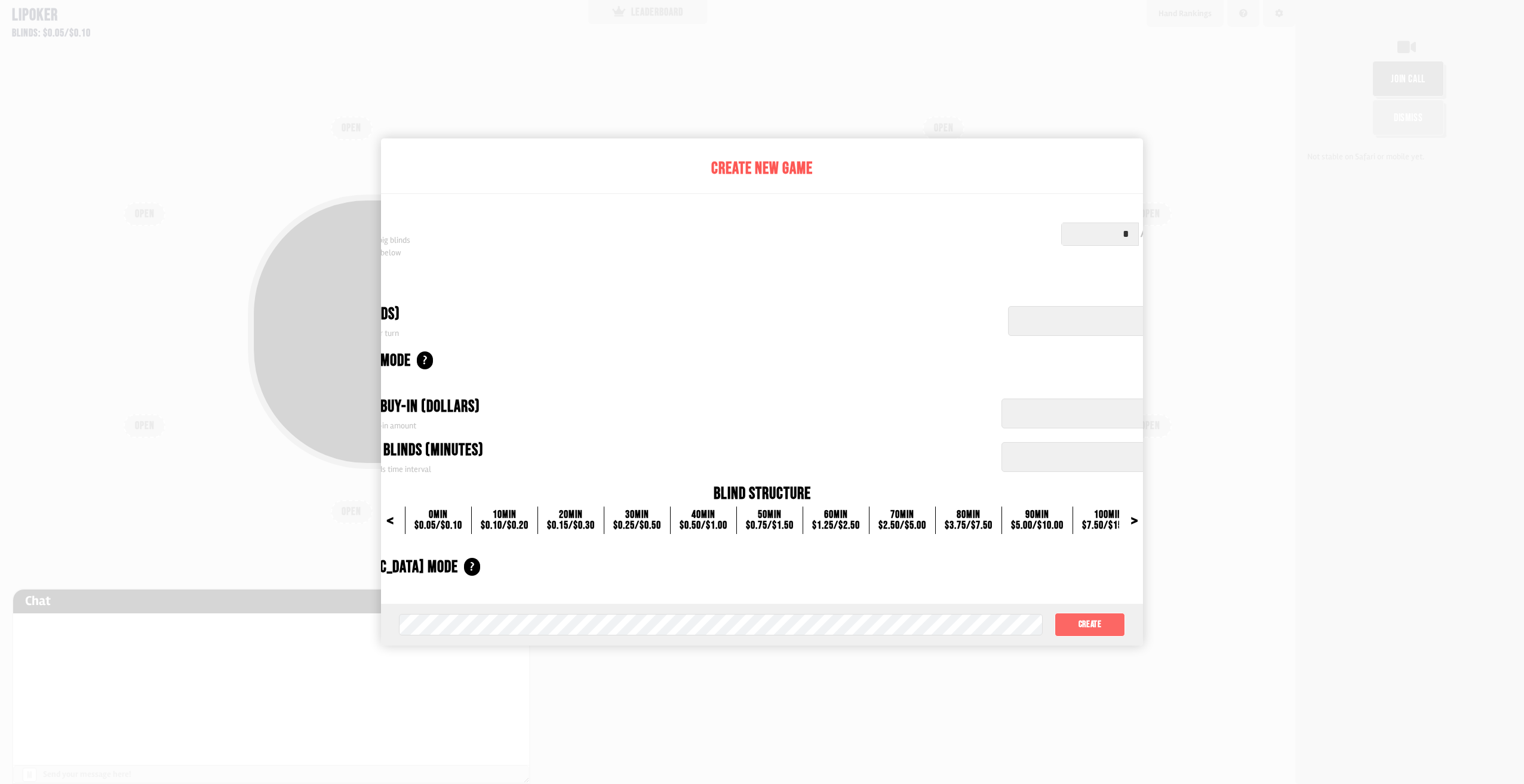
click at [1098, 623] on button "Create" at bounding box center [1090, 625] width 70 height 24
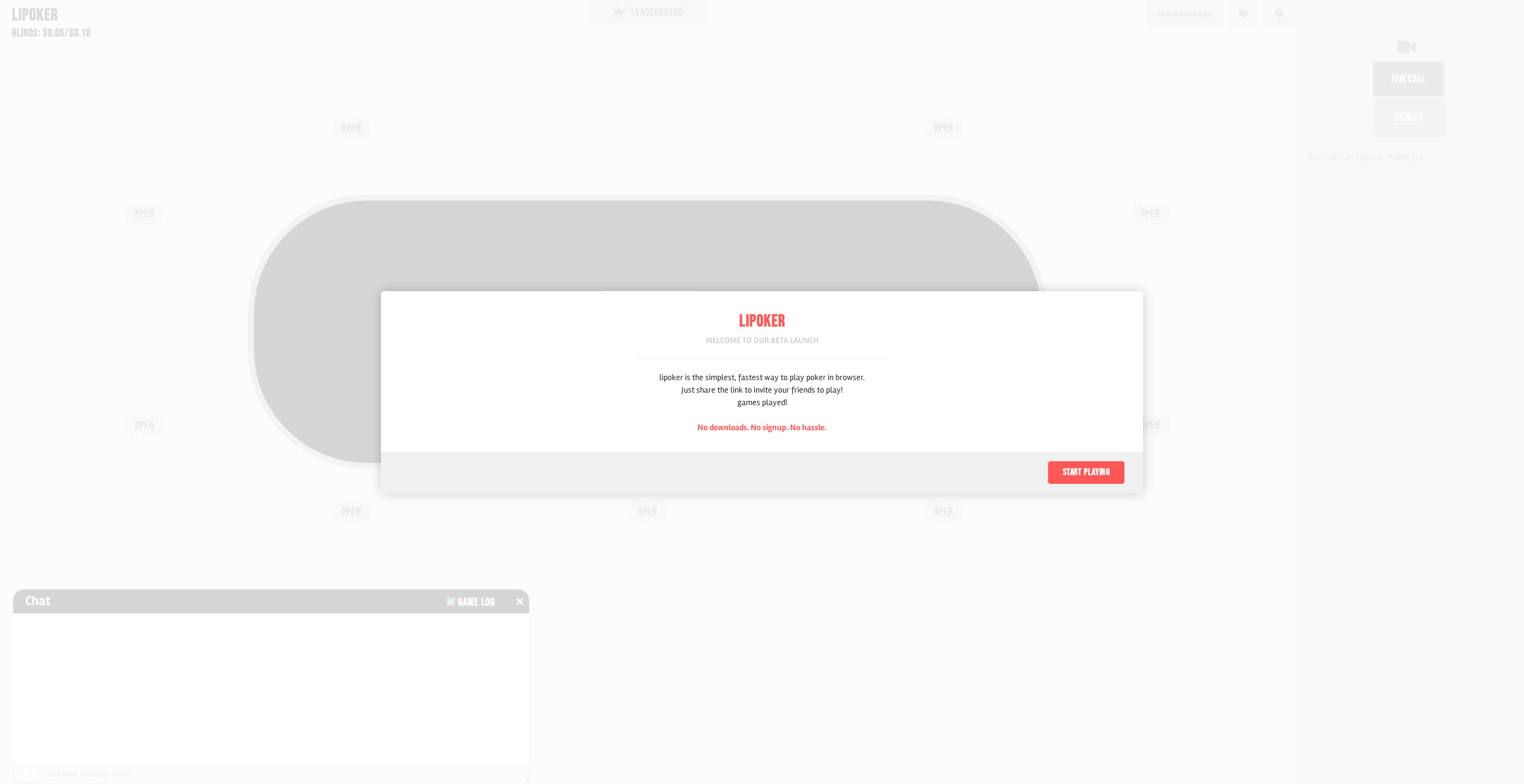
scroll to position [59, 0]
click at [1087, 478] on button "Start playing" at bounding box center [1086, 472] width 78 height 24
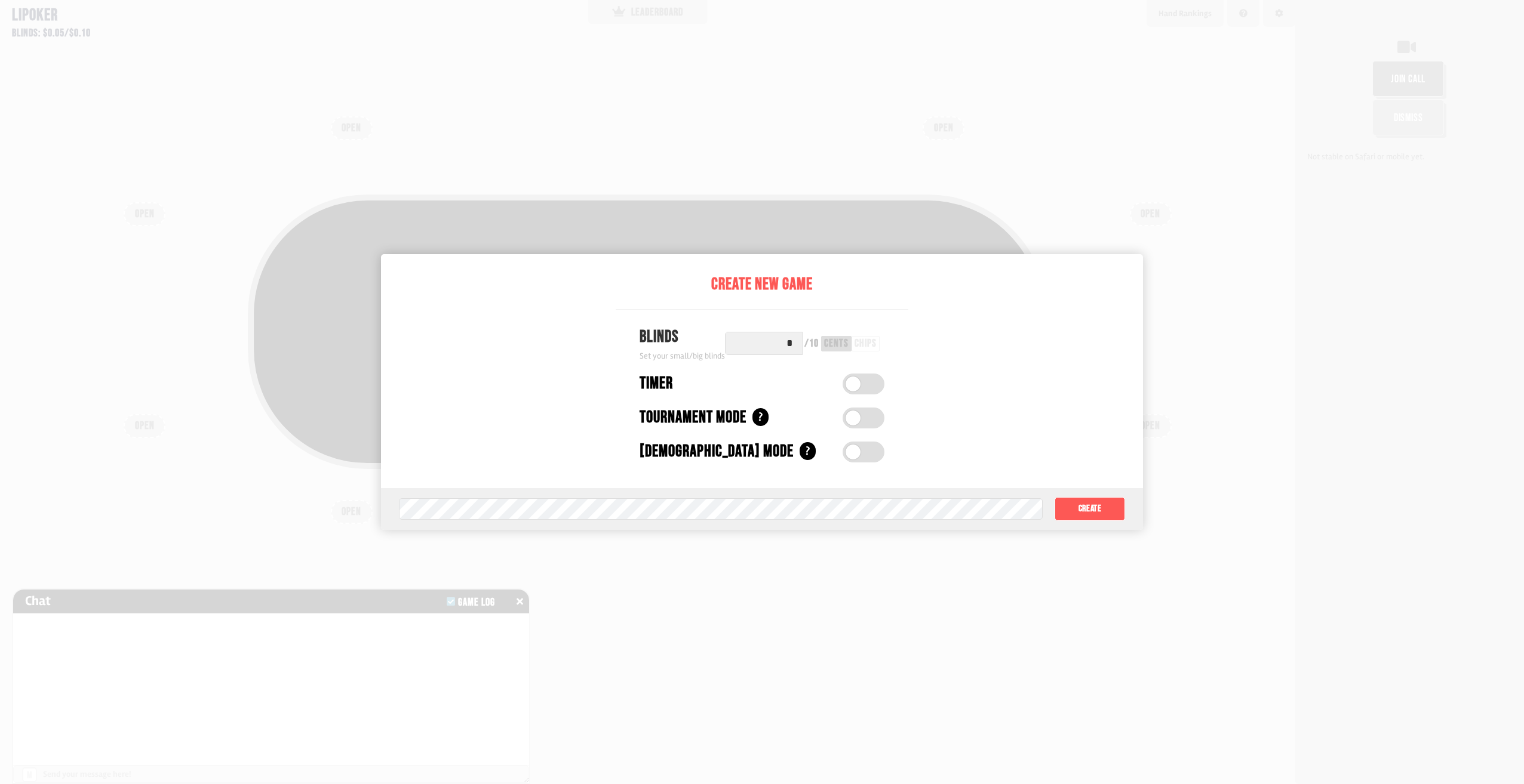
click at [868, 389] on label at bounding box center [864, 384] width 42 height 21
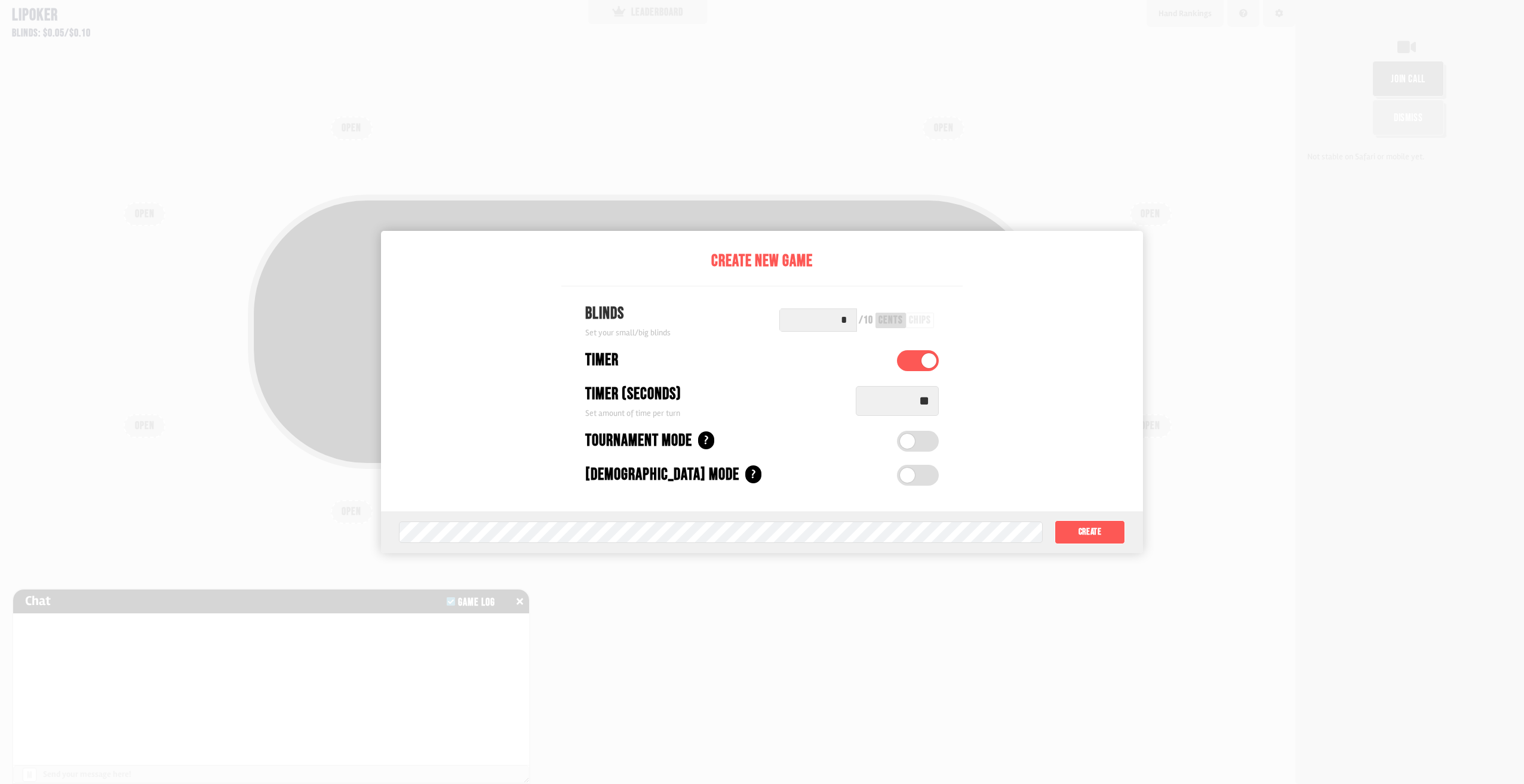
drag, startPoint x: 947, startPoint y: 396, endPoint x: 850, endPoint y: 409, distance: 97.9
click at [850, 409] on div "Timer (seconds) Set amount of time per turn **" at bounding box center [762, 401] width 402 height 38
click at [937, 399] on input "**" at bounding box center [897, 401] width 83 height 30
drag, startPoint x: 937, startPoint y: 399, endPoint x: 919, endPoint y: 403, distance: 18.4
click at [919, 403] on input "**" at bounding box center [897, 401] width 83 height 30
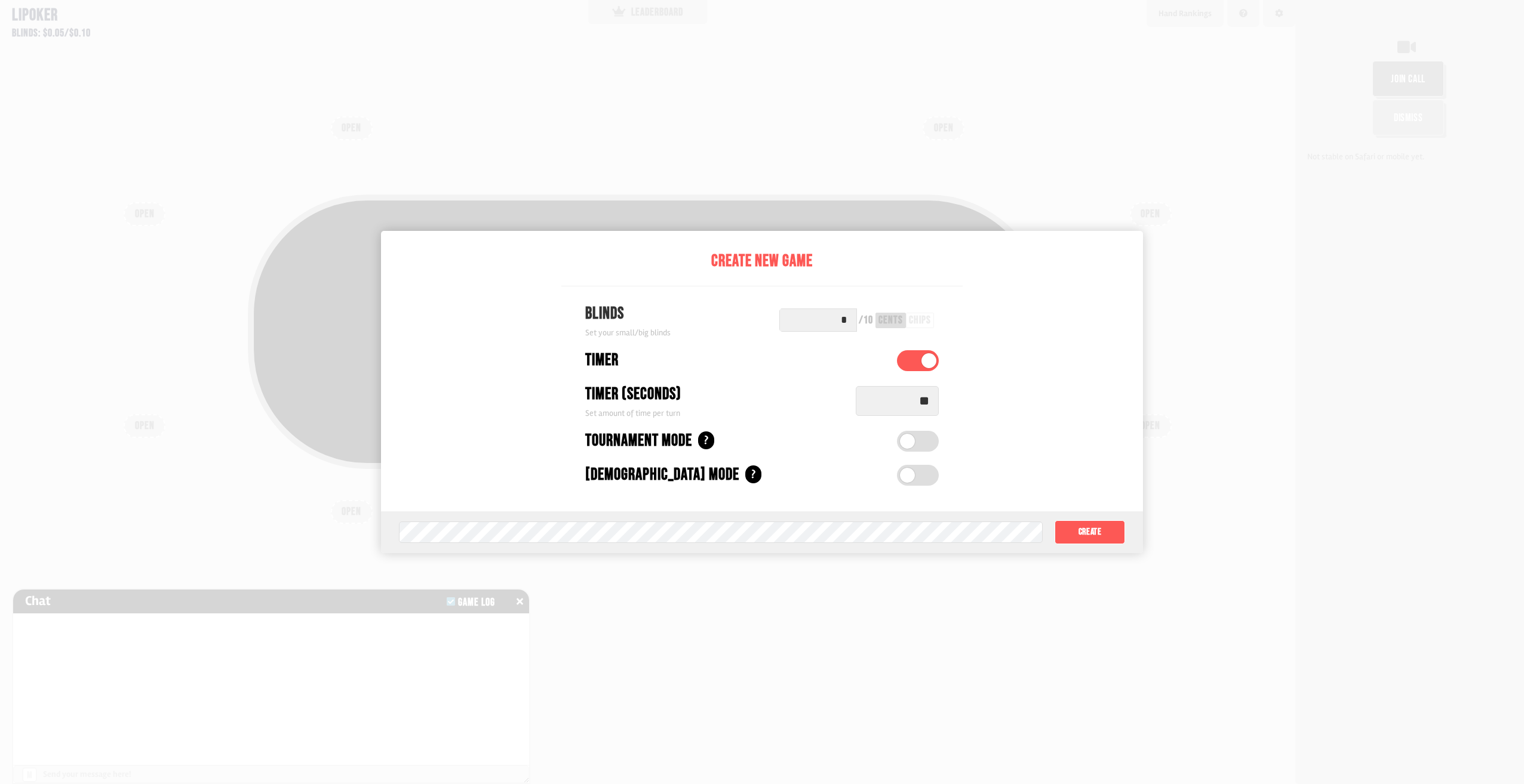
type input "**"
click at [929, 441] on label at bounding box center [918, 441] width 42 height 21
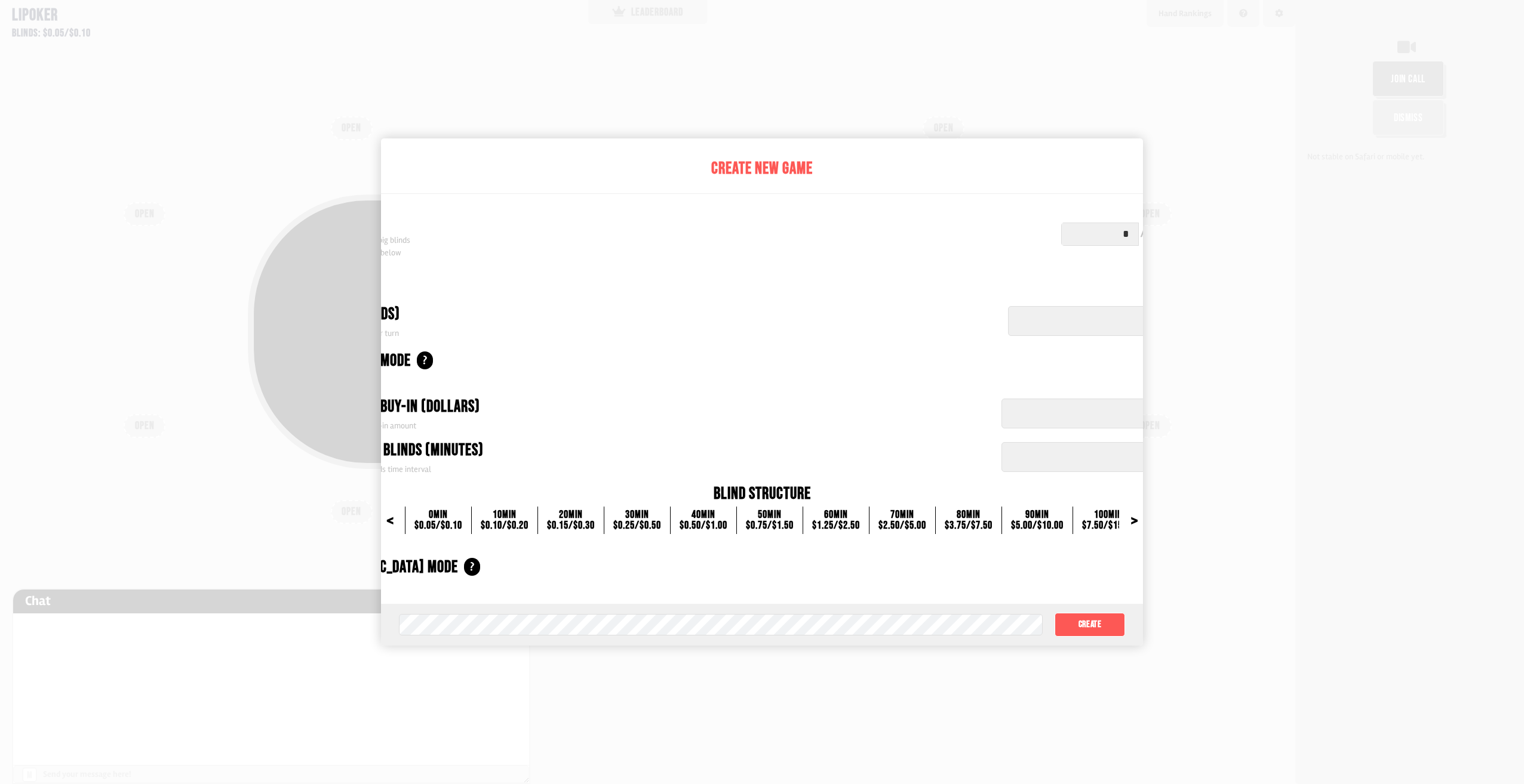
click at [1062, 425] on input "*****" at bounding box center [1104, 413] width 207 height 30
drag, startPoint x: 829, startPoint y: 537, endPoint x: 878, endPoint y: 527, distance: 50.0
click at [830, 536] on div "Automatic Buy-in (dollars) Set automatic buy-in amount ***** Increasing Blinds …" at bounding box center [762, 466] width 964 height 172
click at [1138, 527] on div ">" at bounding box center [1134, 520] width 30 height 12
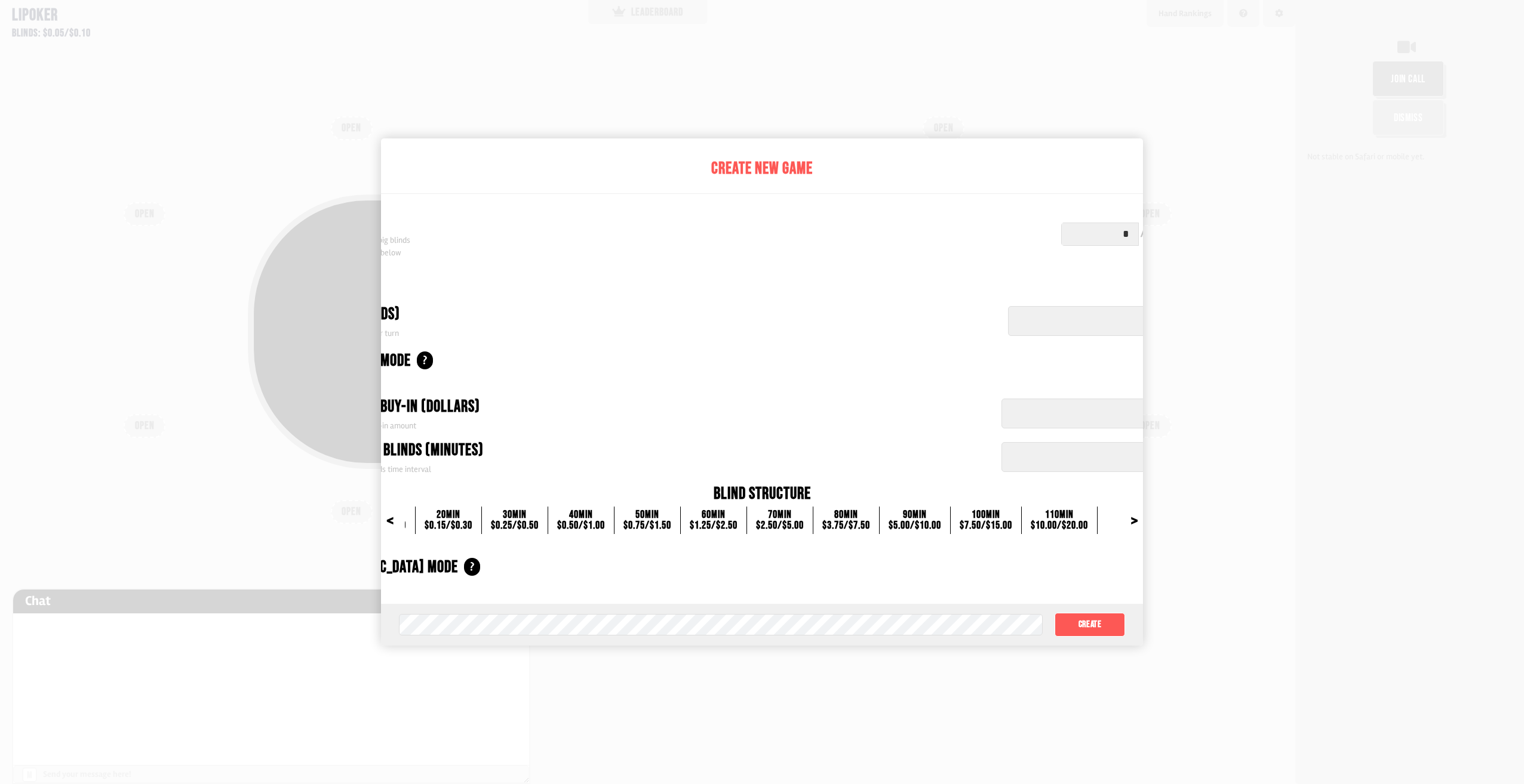
click at [1138, 521] on div ">" at bounding box center [1134, 520] width 30 height 12
click at [1138, 520] on div ">" at bounding box center [1134, 520] width 30 height 12
drag, startPoint x: 1138, startPoint y: 520, endPoint x: 1060, endPoint y: 513, distance: 78.3
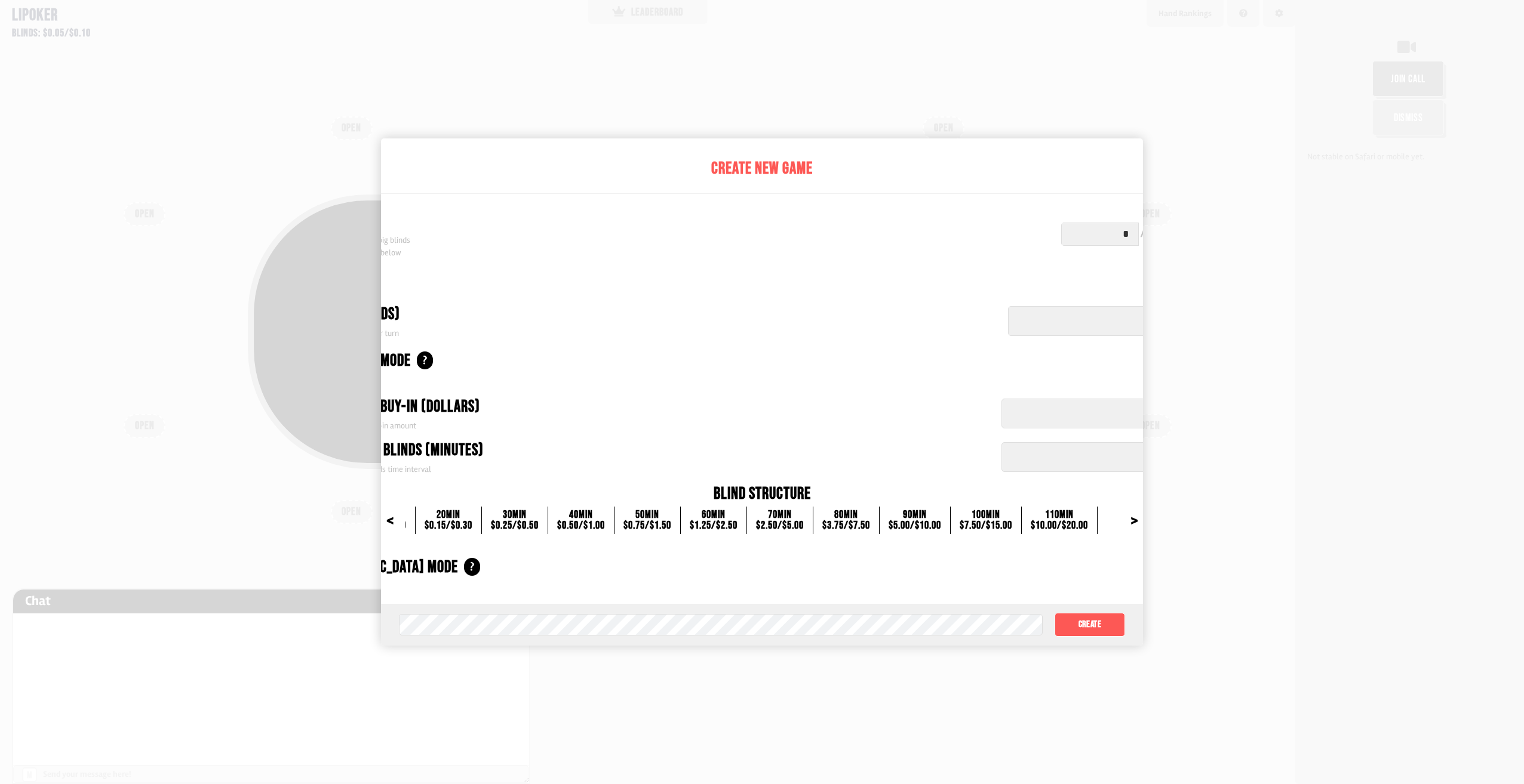
click at [1060, 510] on div "110 min" at bounding box center [1059, 515] width 57 height 11
drag, startPoint x: 1062, startPoint y: 522, endPoint x: 934, endPoint y: 503, distance: 129.4
click at [1062, 520] on div "$10.00 / $20.00" at bounding box center [1059, 525] width 57 height 11
click at [386, 523] on div "<" at bounding box center [389, 520] width 30 height 12
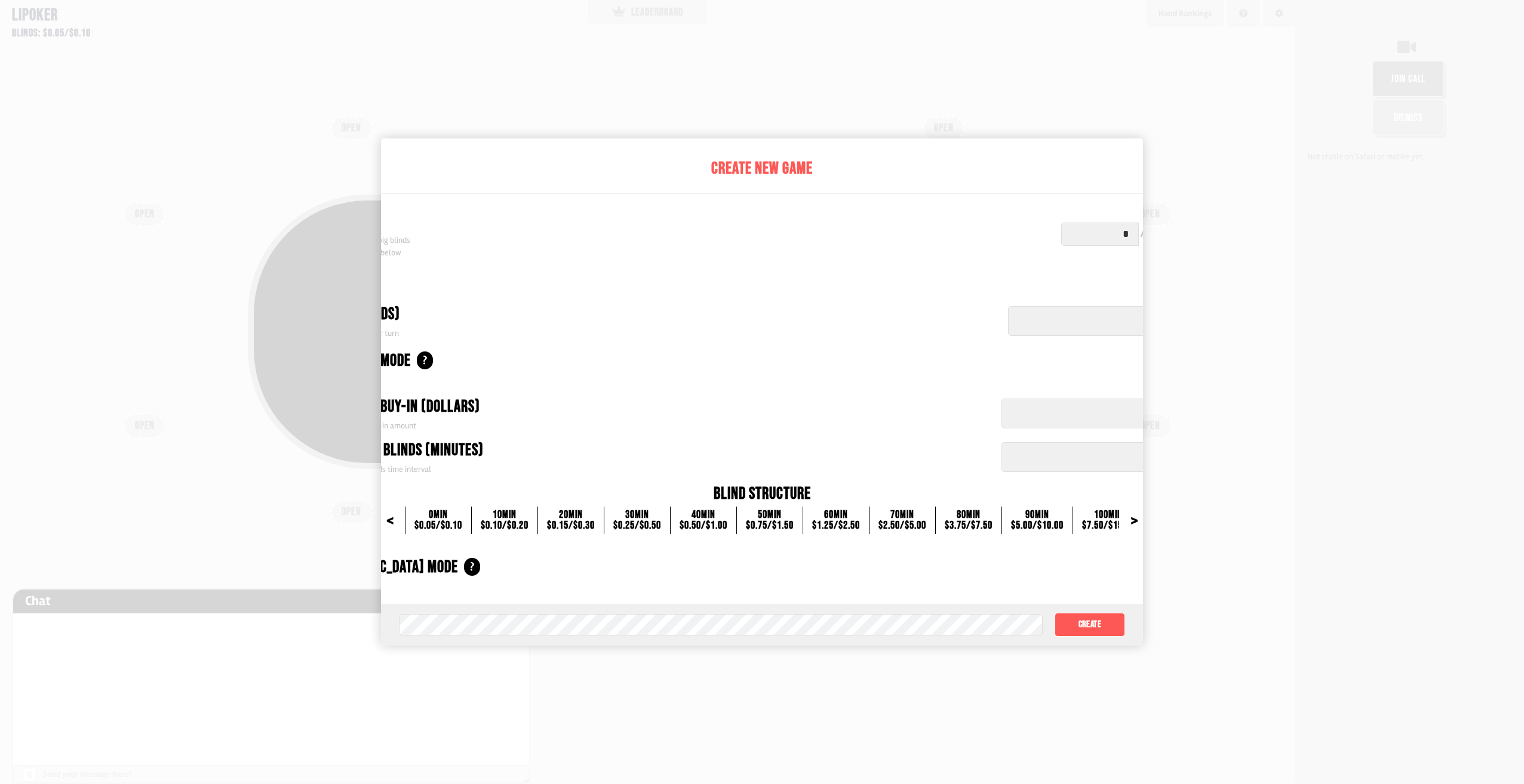
click at [386, 523] on div "<" at bounding box center [389, 520] width 30 height 12
click at [1053, 414] on input "*****" at bounding box center [1104, 413] width 207 height 30
drag, startPoint x: 436, startPoint y: 154, endPoint x: 428, endPoint y: 136, distance: 19.7
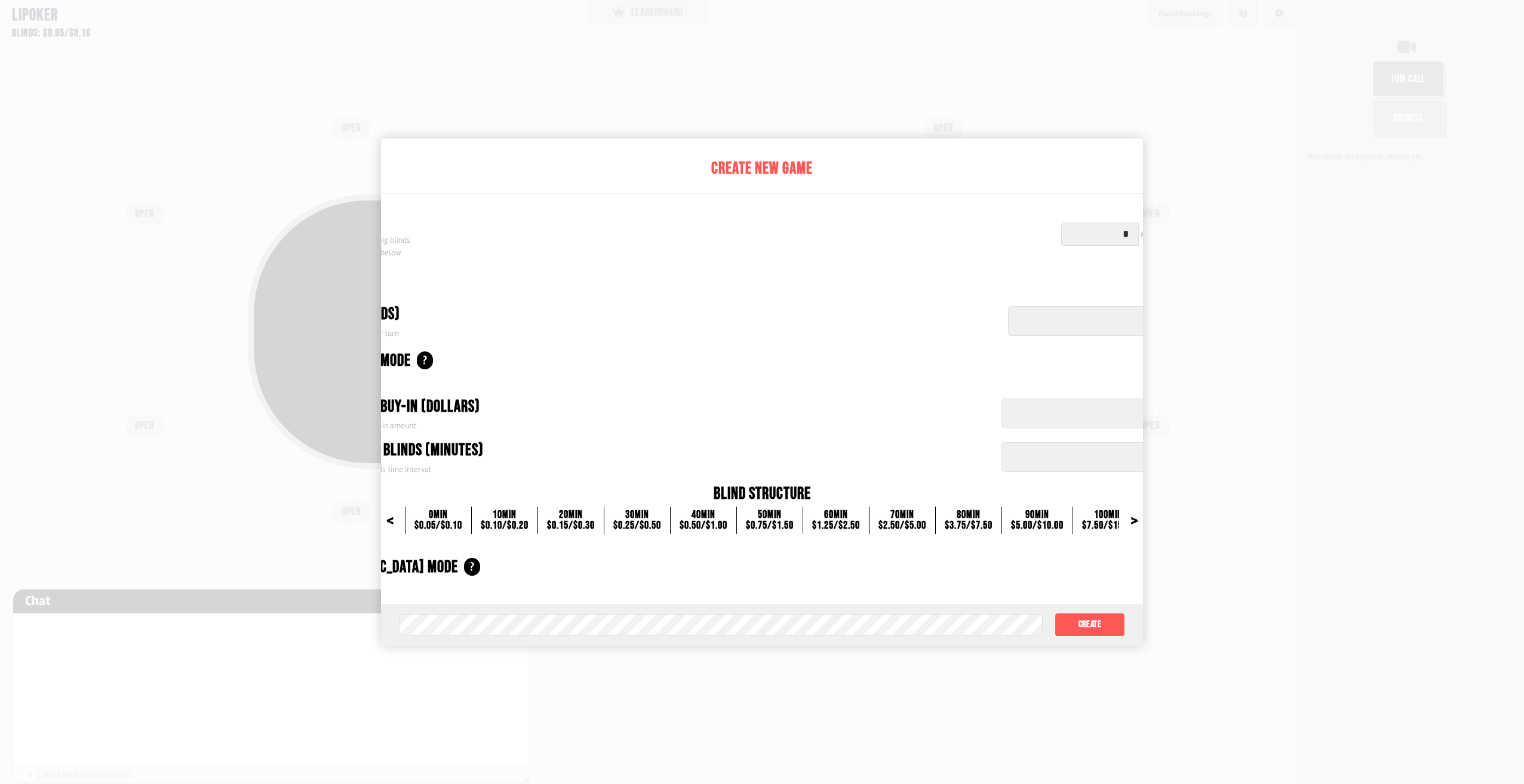
click at [426, 124] on div "Create New Game Blinds Set your initial small/big blinds Blind structure shown …" at bounding box center [762, 392] width 1524 height 784
click at [1078, 633] on button "Create" at bounding box center [1090, 625] width 70 height 24
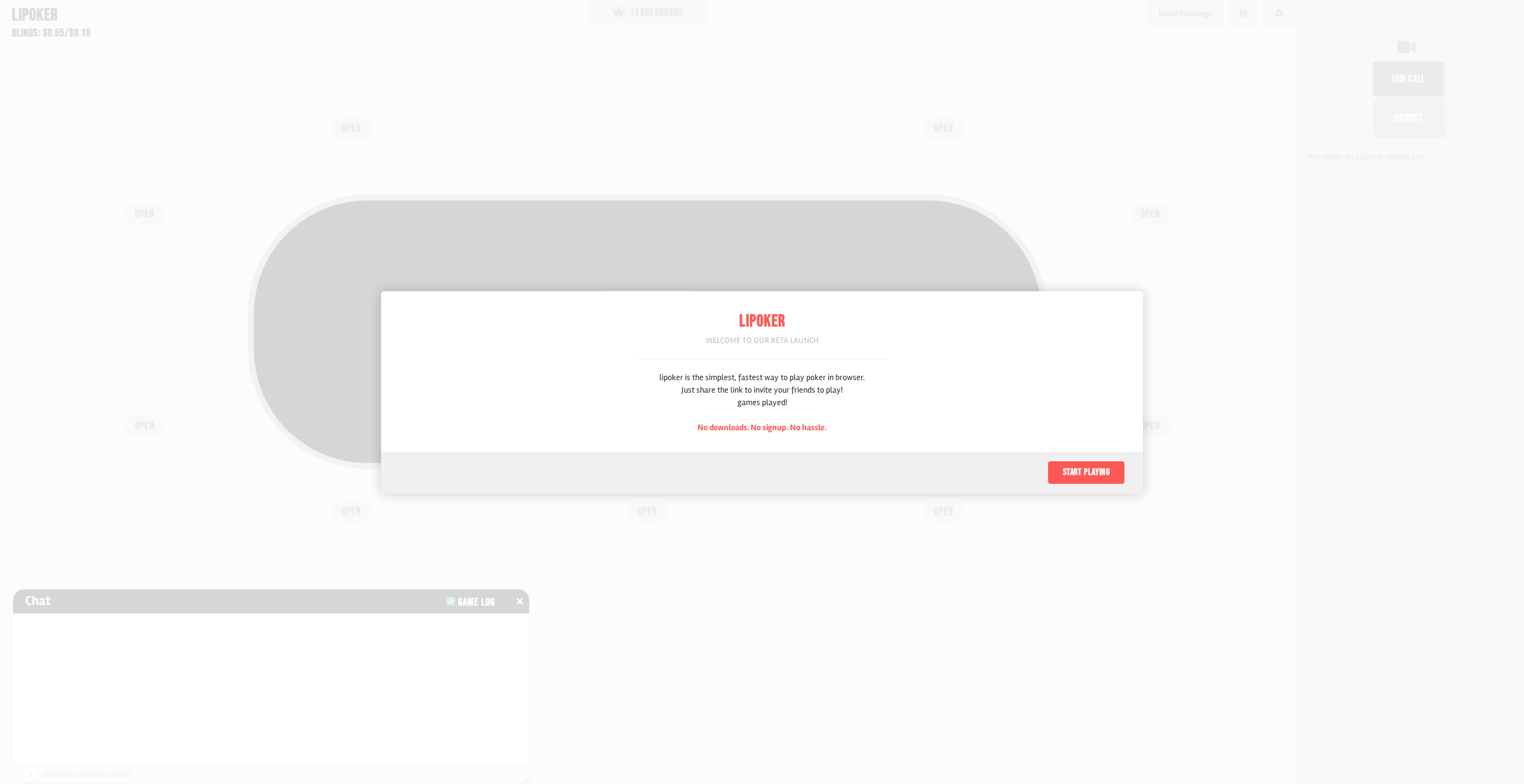
scroll to position [59, 0]
click at [1082, 469] on button "Start playing" at bounding box center [1086, 472] width 78 height 24
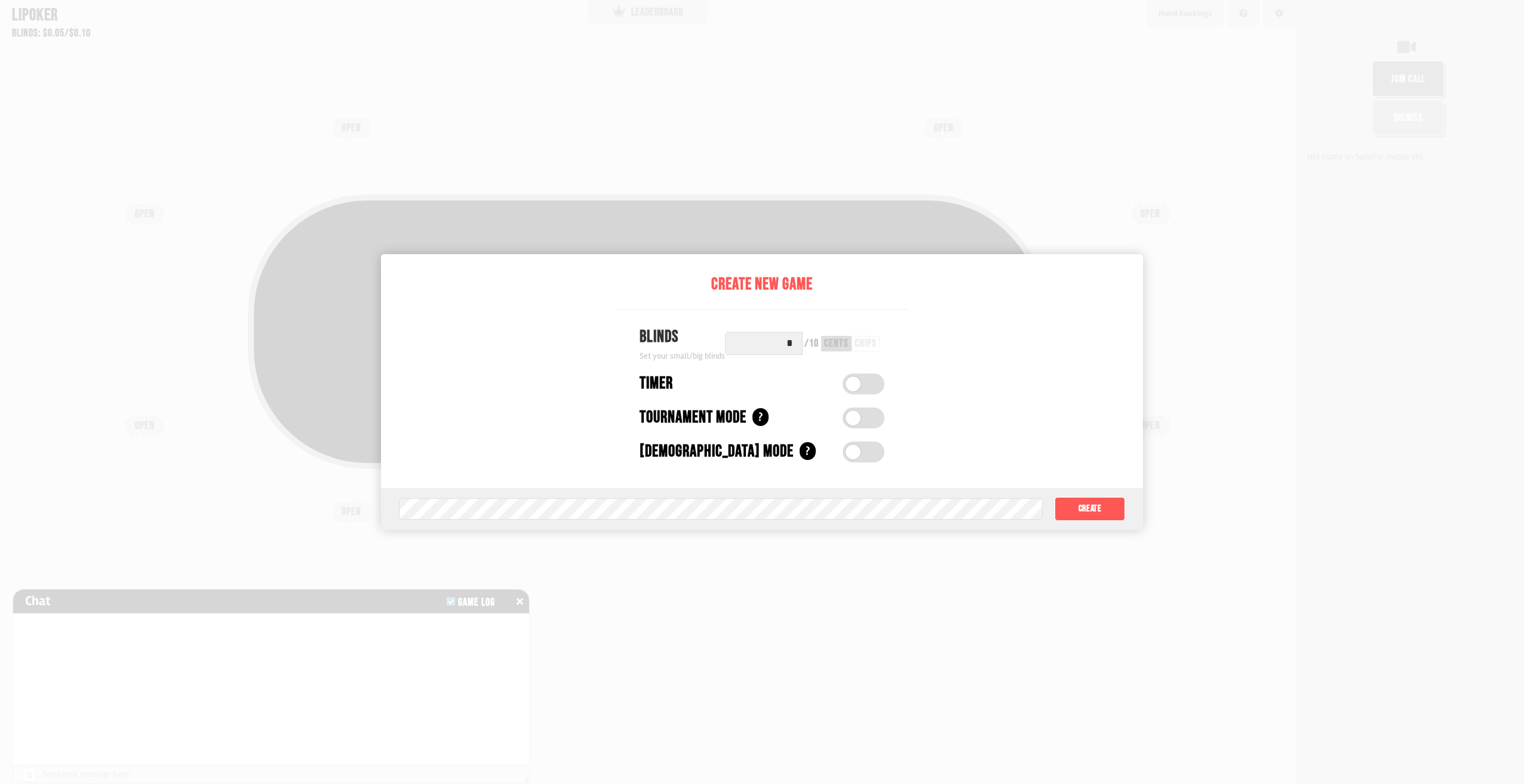
click at [873, 380] on label at bounding box center [864, 384] width 42 height 21
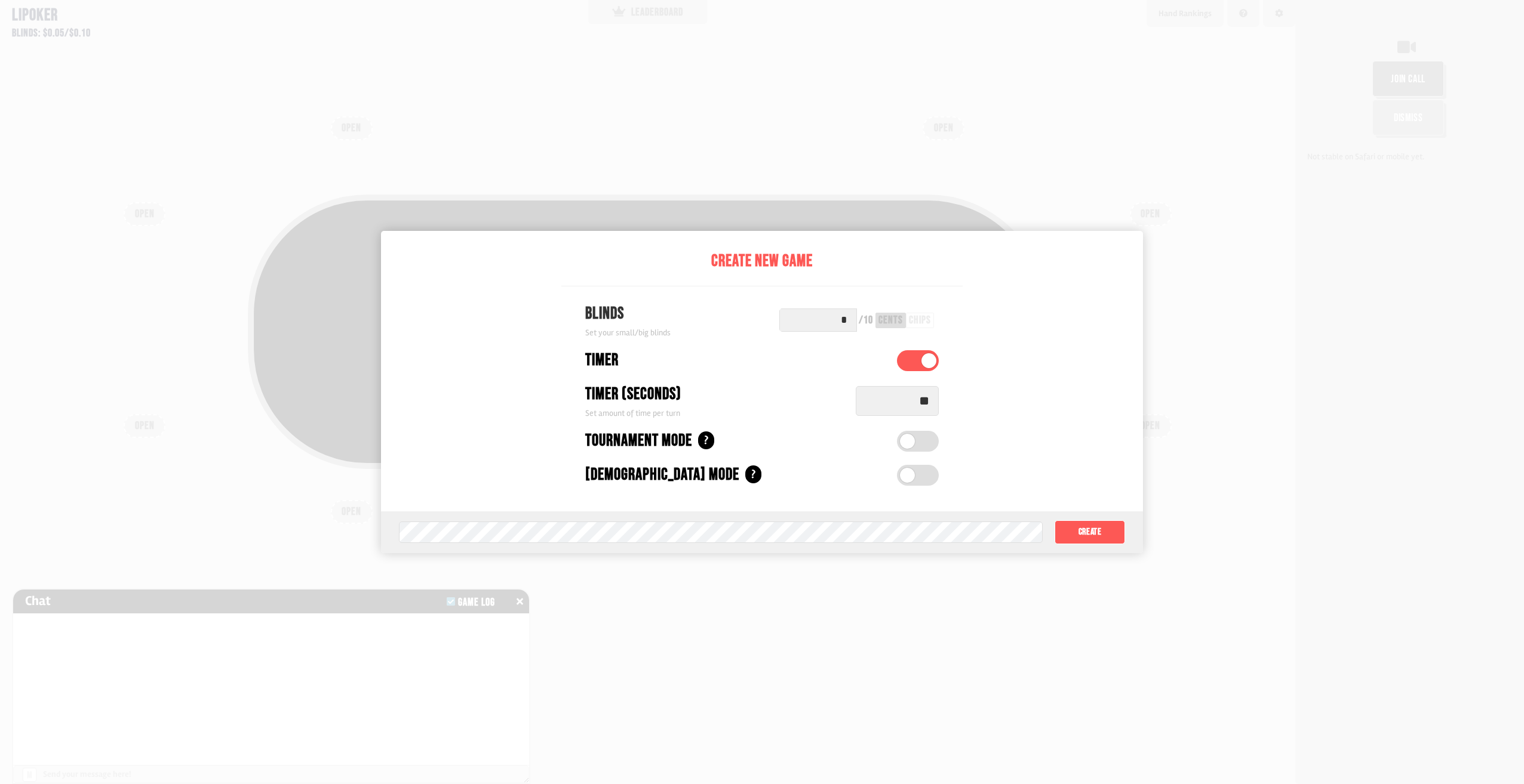
drag, startPoint x: 936, startPoint y: 401, endPoint x: 898, endPoint y: 403, distance: 38.1
click at [898, 403] on input "**" at bounding box center [897, 401] width 83 height 30
type input "**"
click at [924, 435] on label at bounding box center [918, 441] width 42 height 21
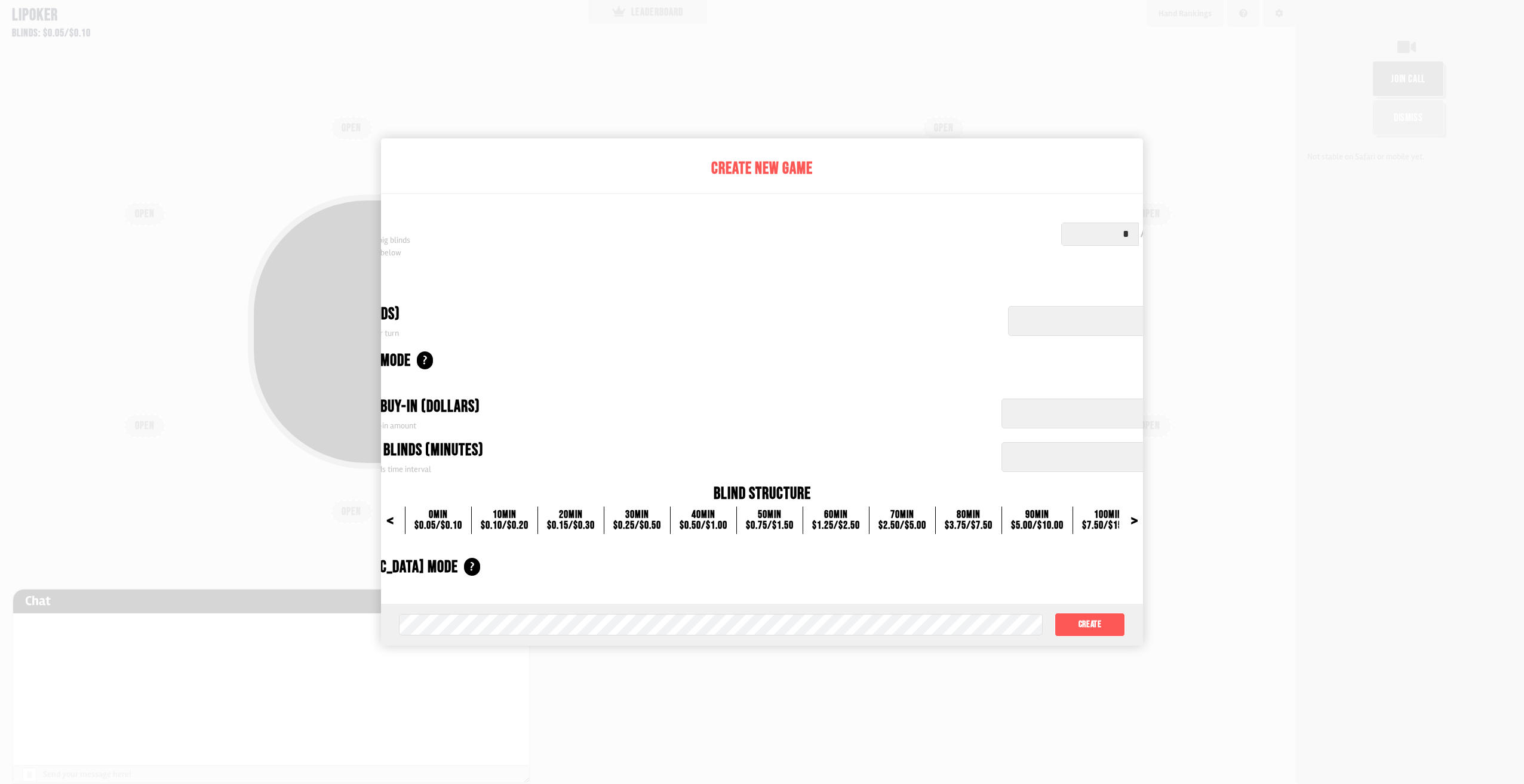
click at [1100, 622] on button "Create" at bounding box center [1090, 625] width 70 height 24
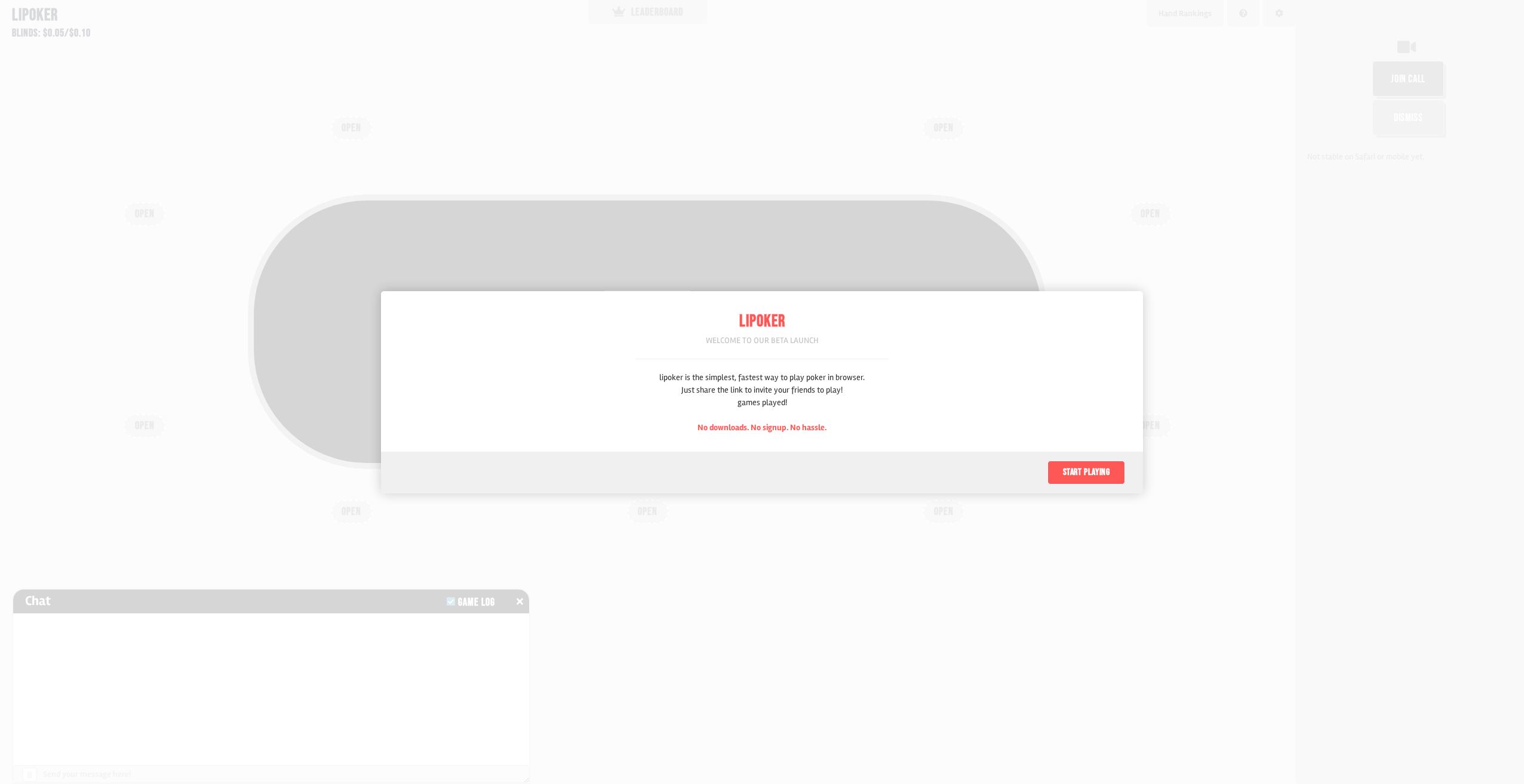
scroll to position [59, 0]
click at [1072, 469] on button "Start playing" at bounding box center [1086, 472] width 78 height 24
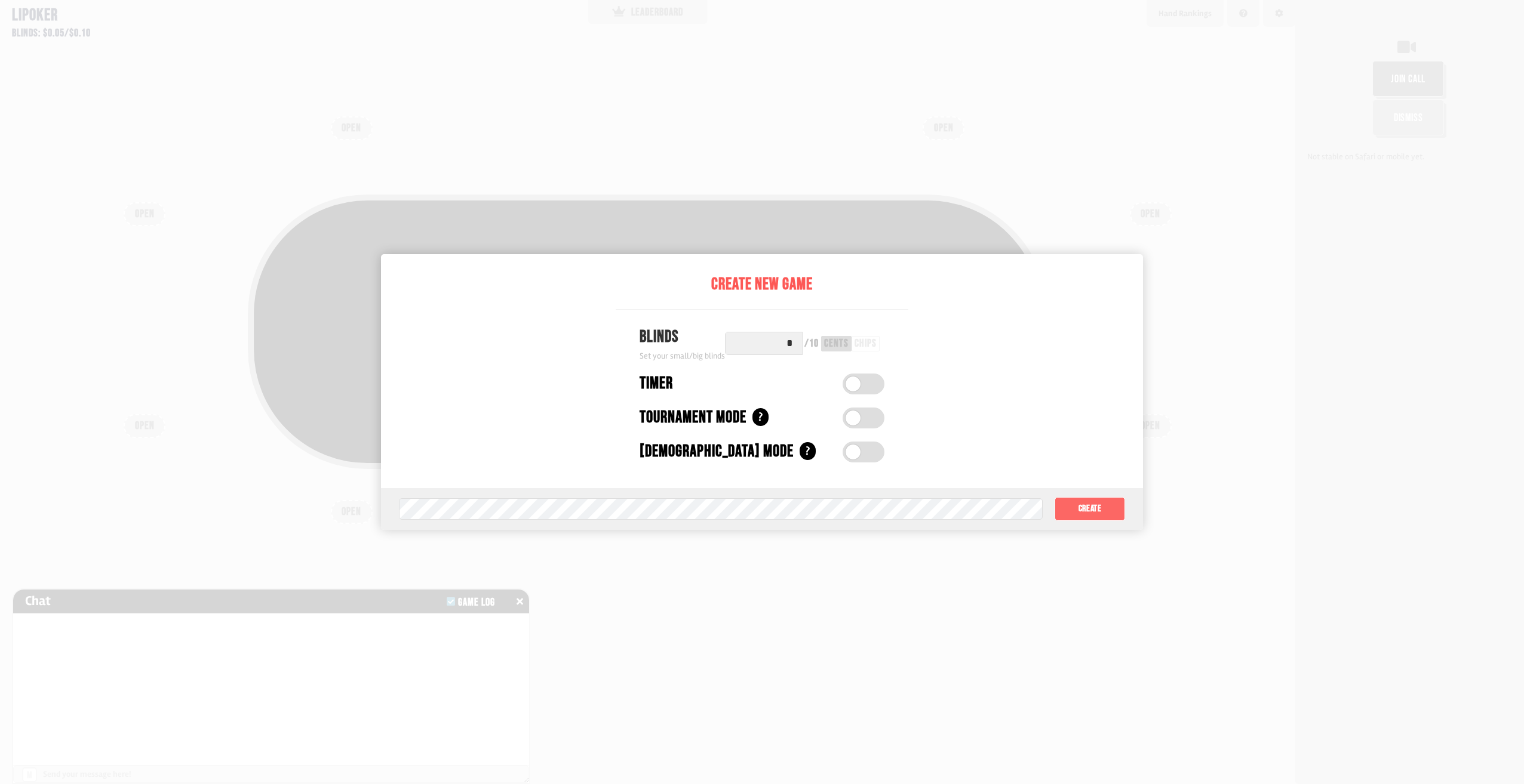
click at [1095, 506] on button "Create" at bounding box center [1090, 509] width 70 height 24
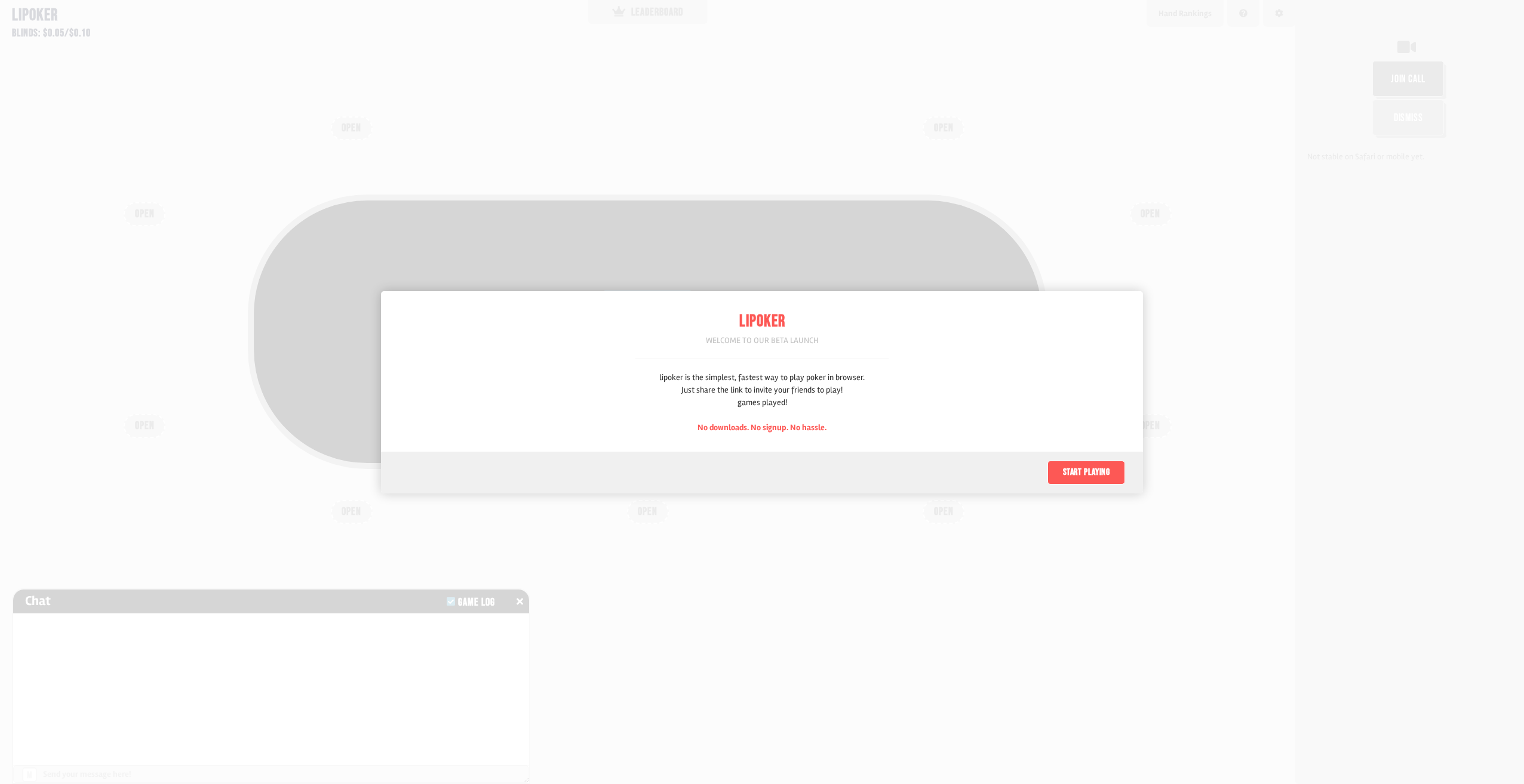
scroll to position [59, 0]
drag, startPoint x: 549, startPoint y: 59, endPoint x: 237, endPoint y: 31, distance: 313.3
click at [546, 60] on div at bounding box center [762, 392] width 1524 height 784
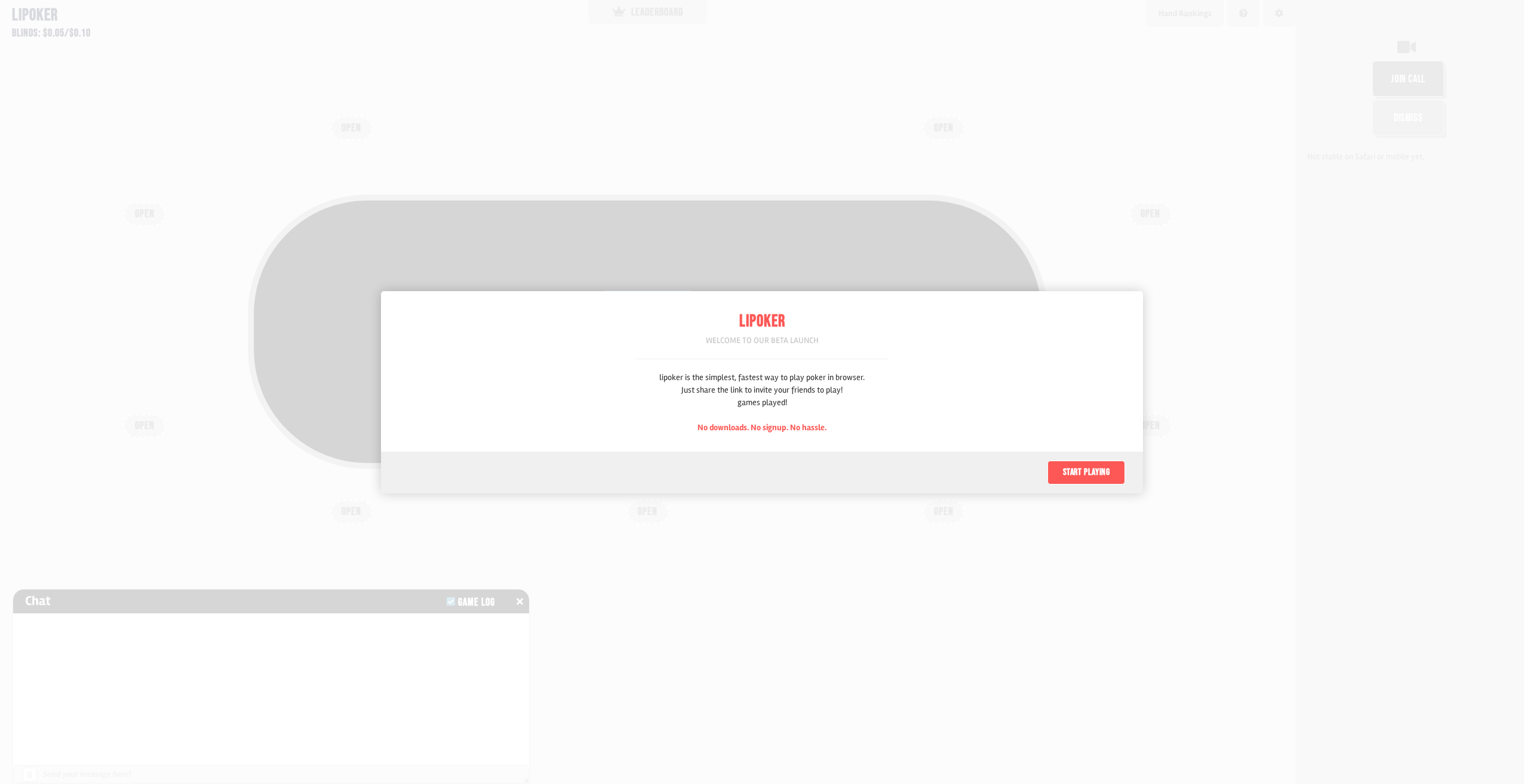
scroll to position [59, 0]
click at [1069, 473] on button "Start playing" at bounding box center [1086, 472] width 78 height 24
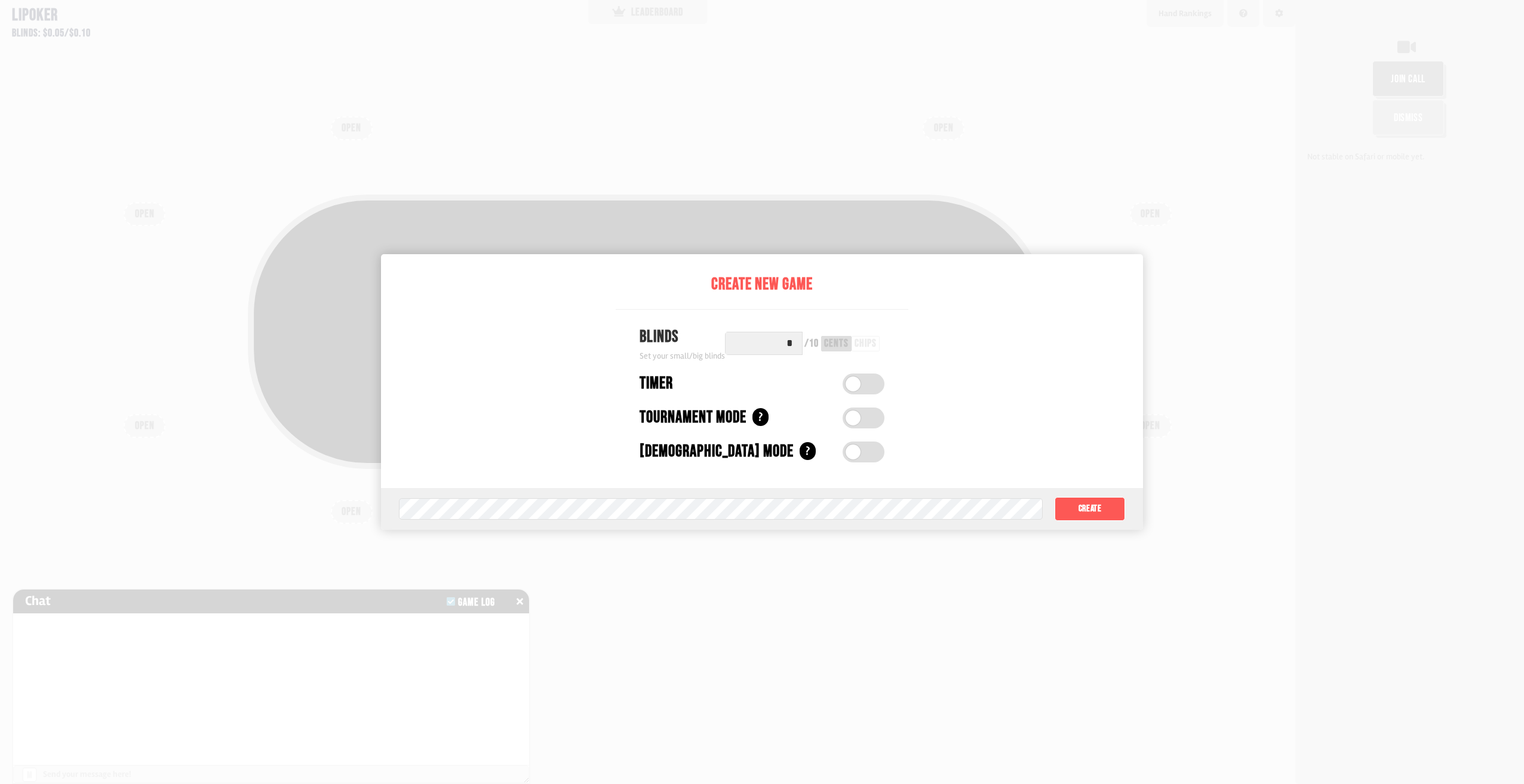
click at [860, 384] on label at bounding box center [864, 384] width 42 height 21
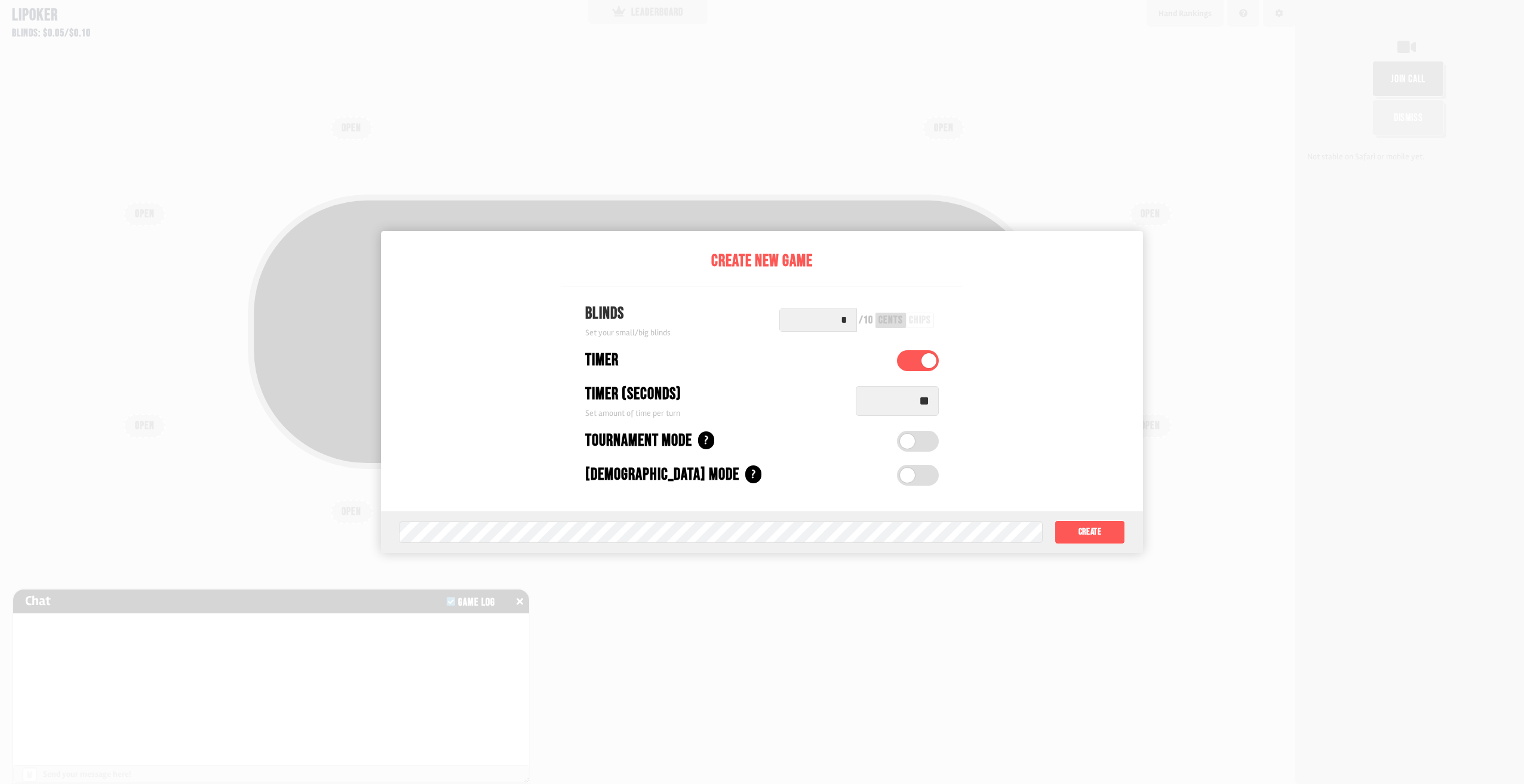
click at [929, 438] on label at bounding box center [918, 441] width 42 height 21
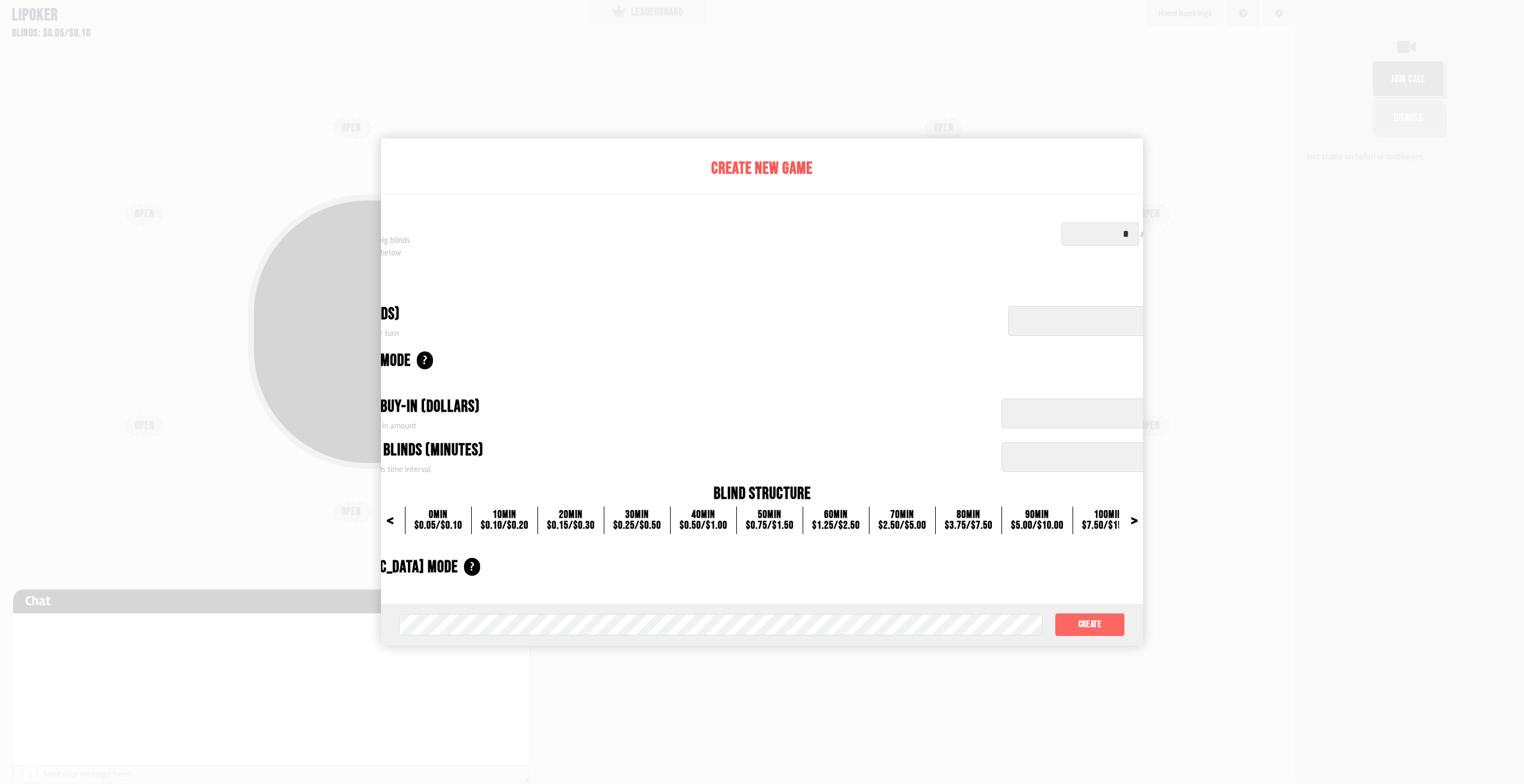
click at [1093, 632] on button "Create" at bounding box center [1090, 625] width 70 height 24
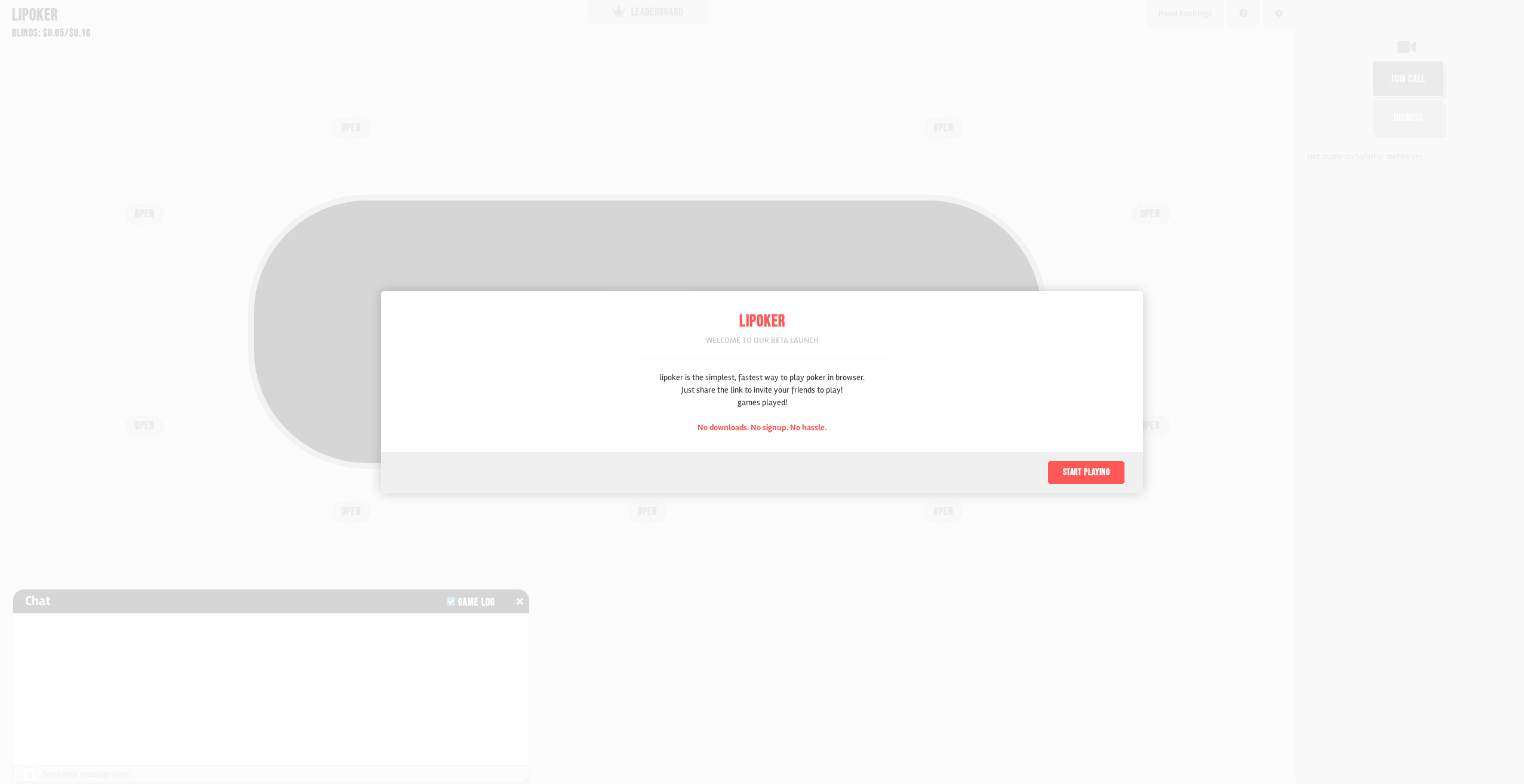
scroll to position [59, 0]
click at [1082, 473] on button "Start playing" at bounding box center [1086, 472] width 78 height 24
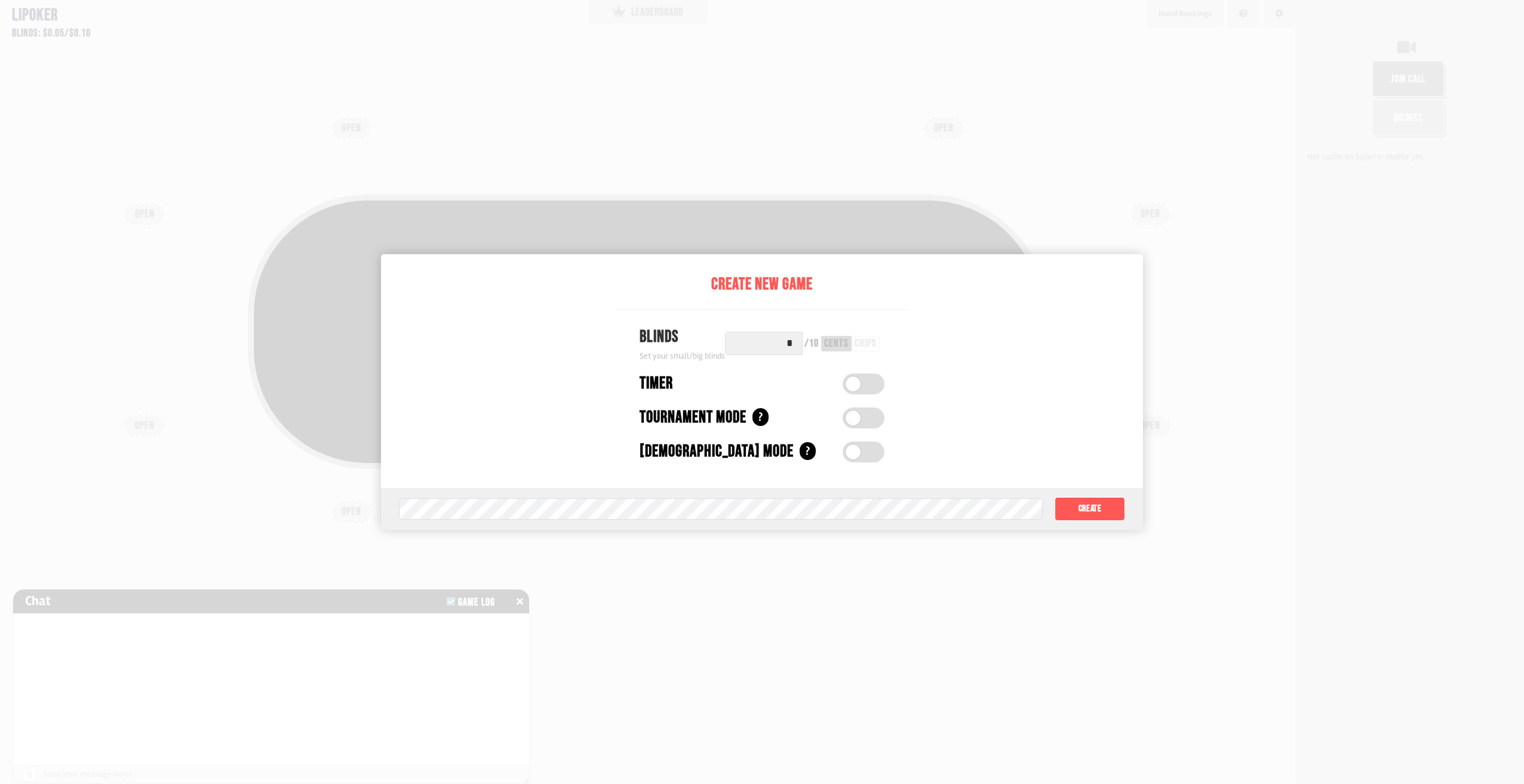
click at [758, 83] on div at bounding box center [762, 392] width 1524 height 784
click at [859, 452] on span at bounding box center [853, 452] width 15 height 15
click at [859, 452] on label at bounding box center [864, 452] width 42 height 21
click at [766, 417] on div "?" at bounding box center [761, 417] width 16 height 18
click at [845, 372] on div "Timer" at bounding box center [762, 383] width 293 height 25
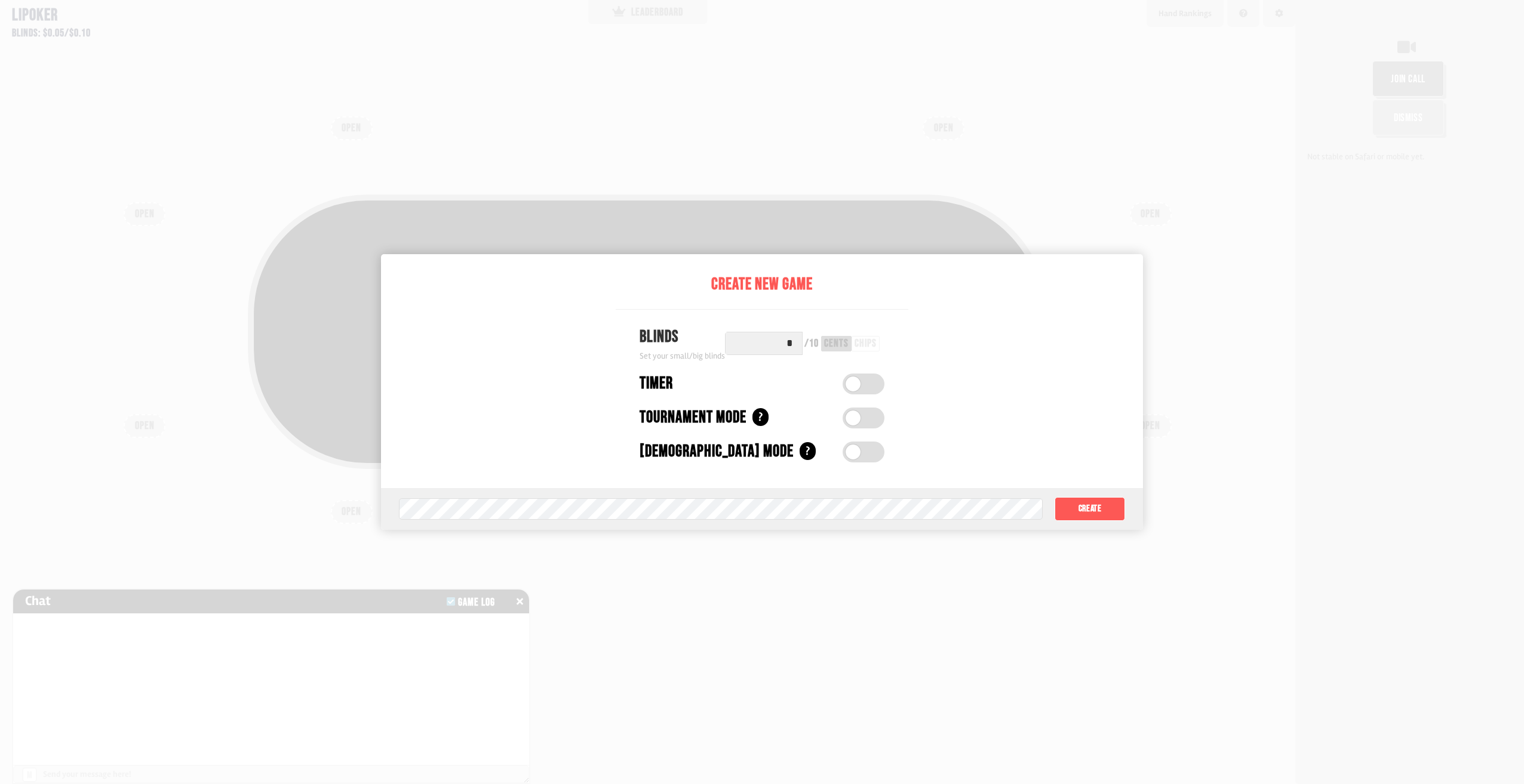
click at [858, 381] on span at bounding box center [853, 384] width 15 height 15
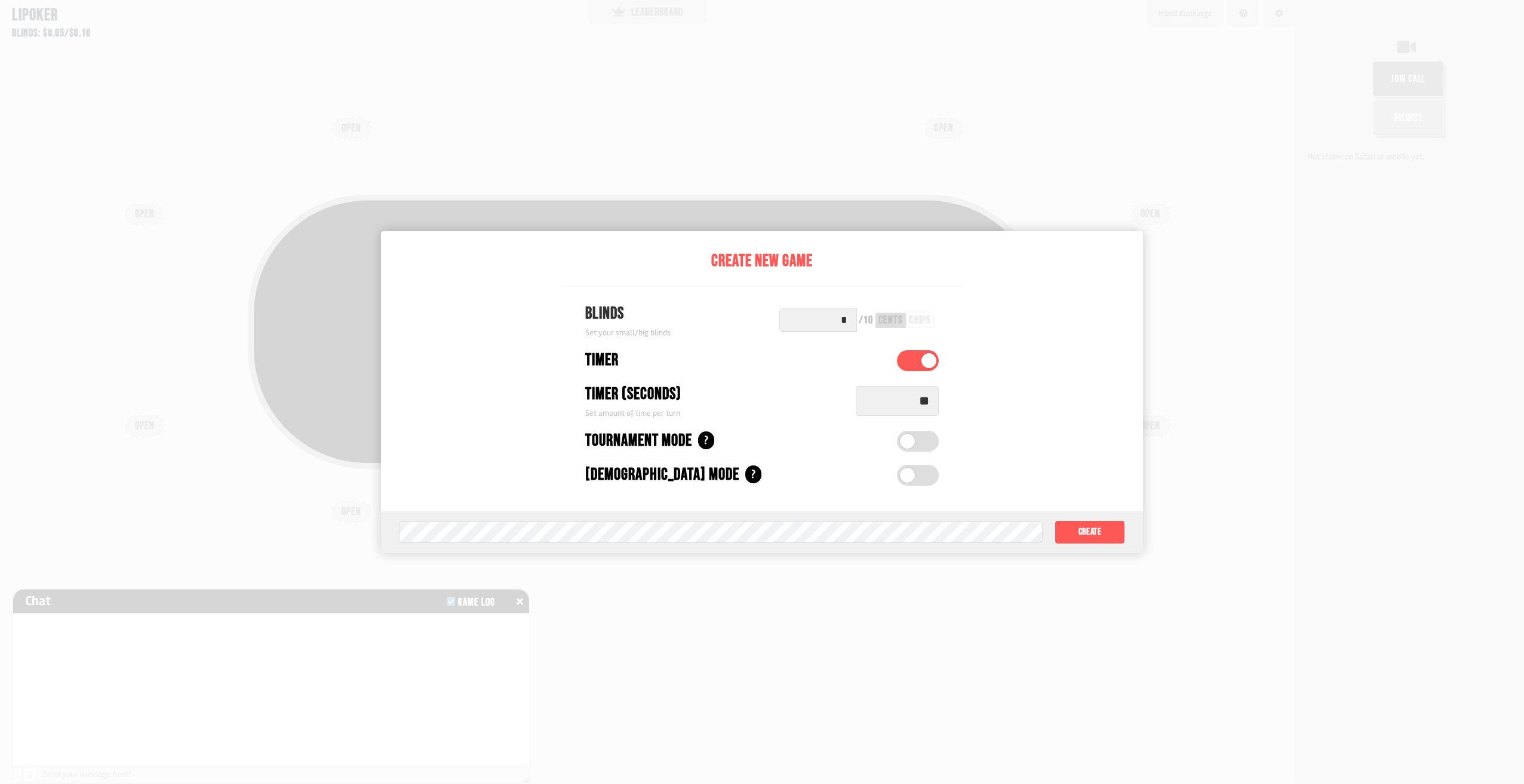
drag, startPoint x: 919, startPoint y: 403, endPoint x: 885, endPoint y: 415, distance: 36.1
click at [885, 415] on input "**" at bounding box center [897, 401] width 83 height 30
type input "**"
click at [857, 320] on input "*" at bounding box center [818, 320] width 78 height 23
click at [895, 322] on div "cents" at bounding box center [891, 320] width 25 height 11
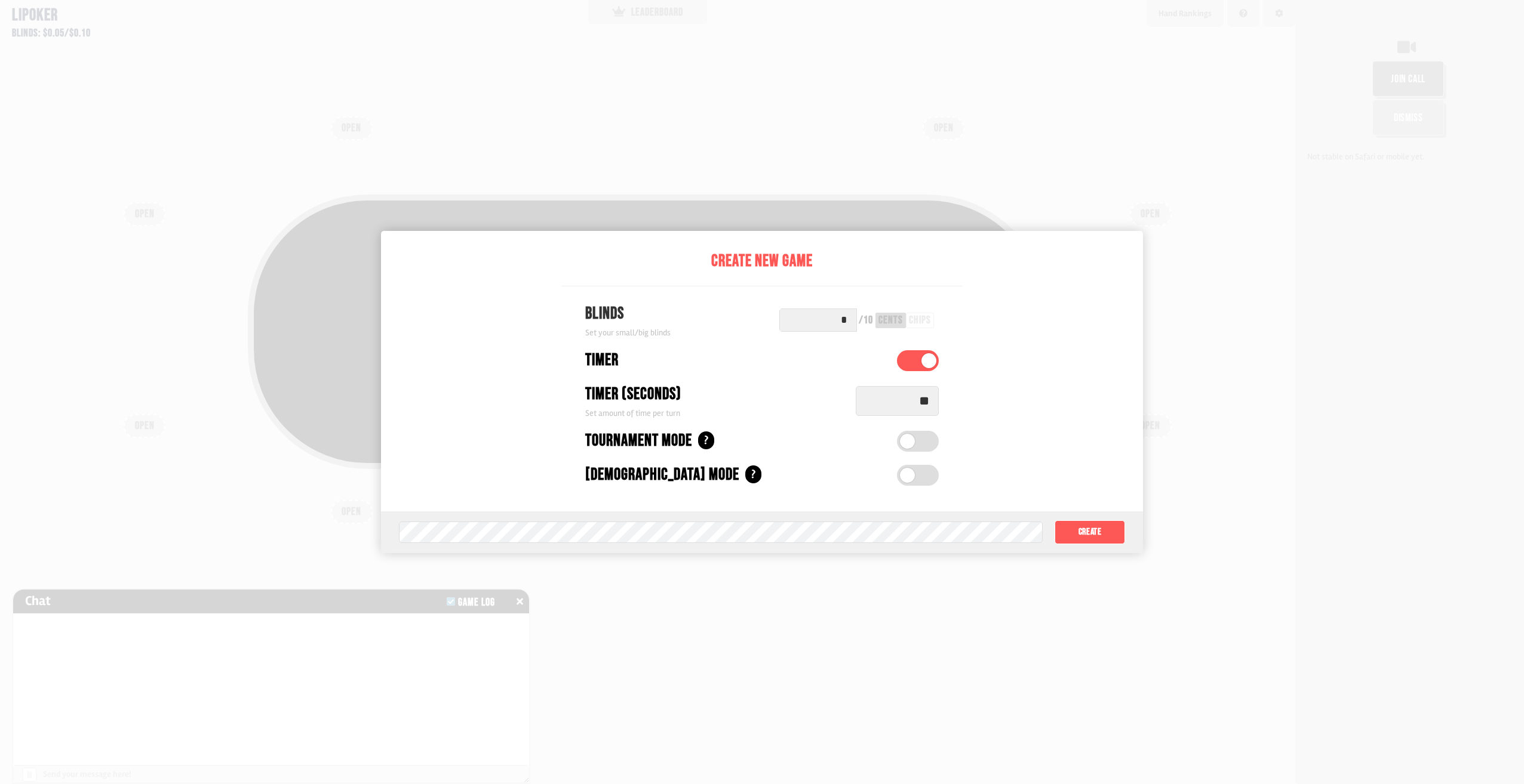
click at [931, 321] on div "chips" at bounding box center [920, 320] width 22 height 11
click at [891, 316] on div "cents" at bounding box center [891, 320] width 25 height 11
click at [914, 434] on span at bounding box center [907, 441] width 15 height 15
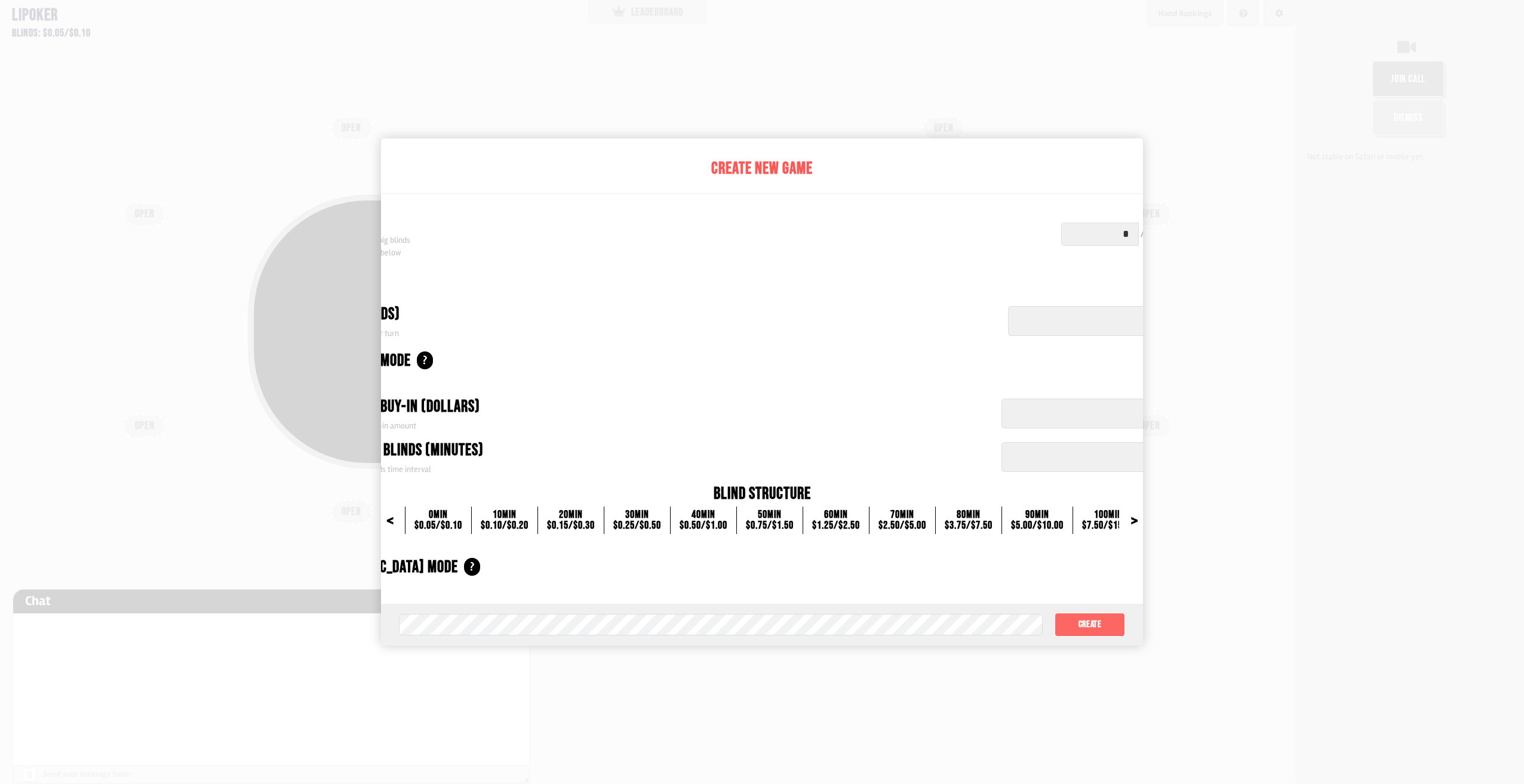
click at [1090, 617] on button "Create" at bounding box center [1090, 625] width 70 height 24
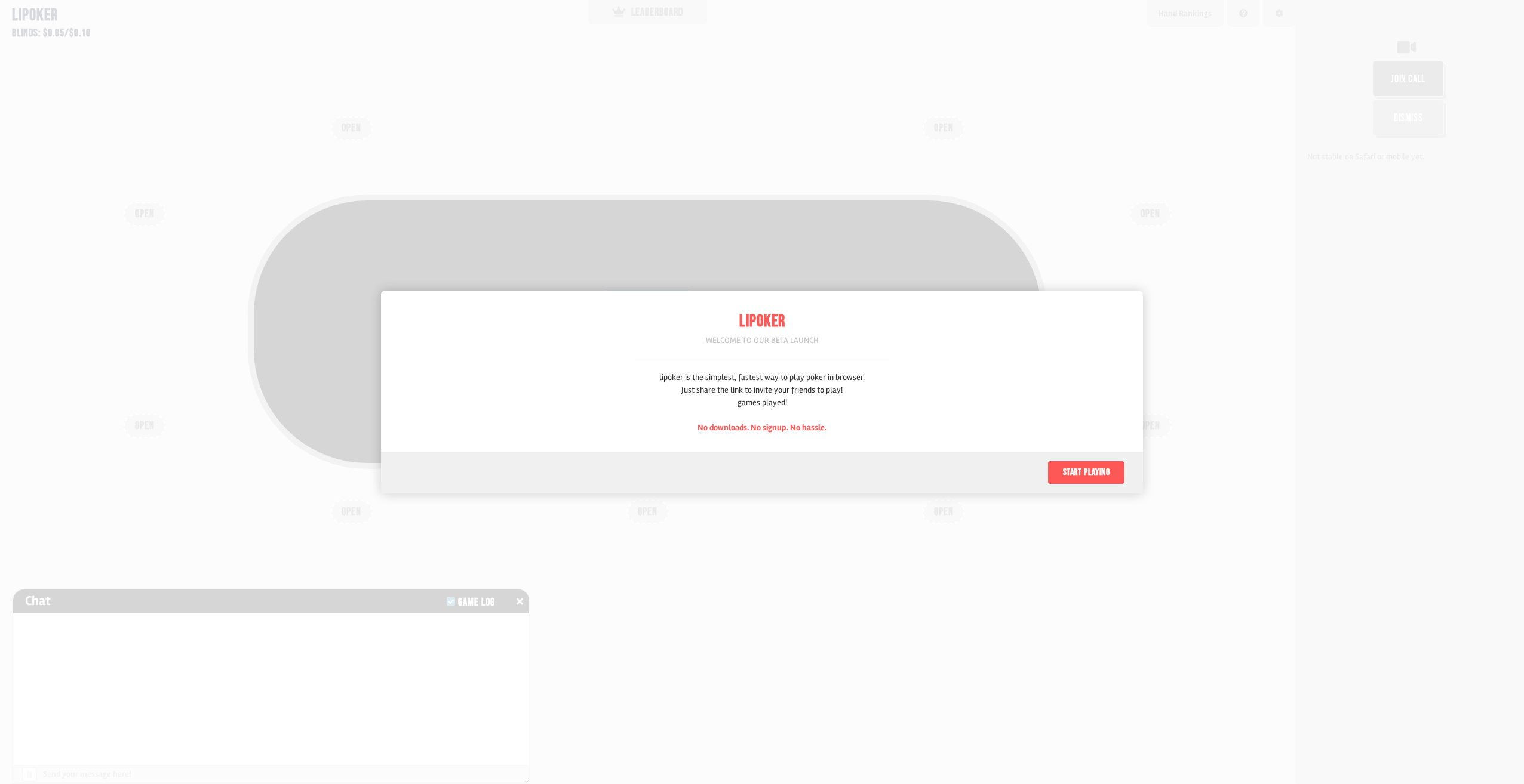
scroll to position [59, 0]
click at [1091, 470] on button "Start playing" at bounding box center [1086, 472] width 78 height 24
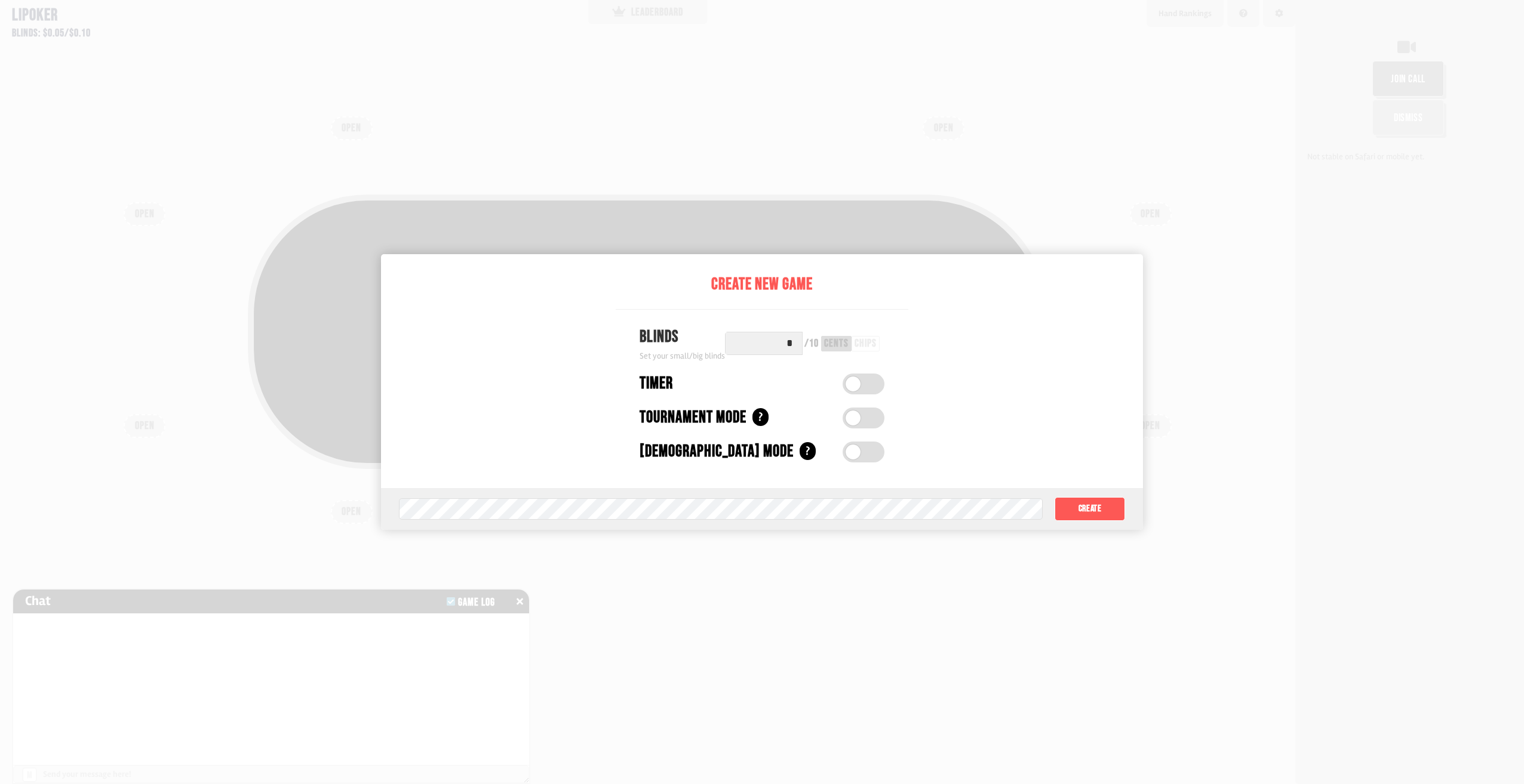
drag, startPoint x: 216, startPoint y: 388, endPoint x: 471, endPoint y: 375, distance: 255.3
click at [217, 388] on div at bounding box center [762, 392] width 1524 height 784
click at [1081, 496] on div "Game password (optional) Create" at bounding box center [762, 509] width 762 height 42
click at [1083, 508] on button "Create" at bounding box center [1090, 509] width 70 height 24
